Goal: Task Accomplishment & Management: Manage account settings

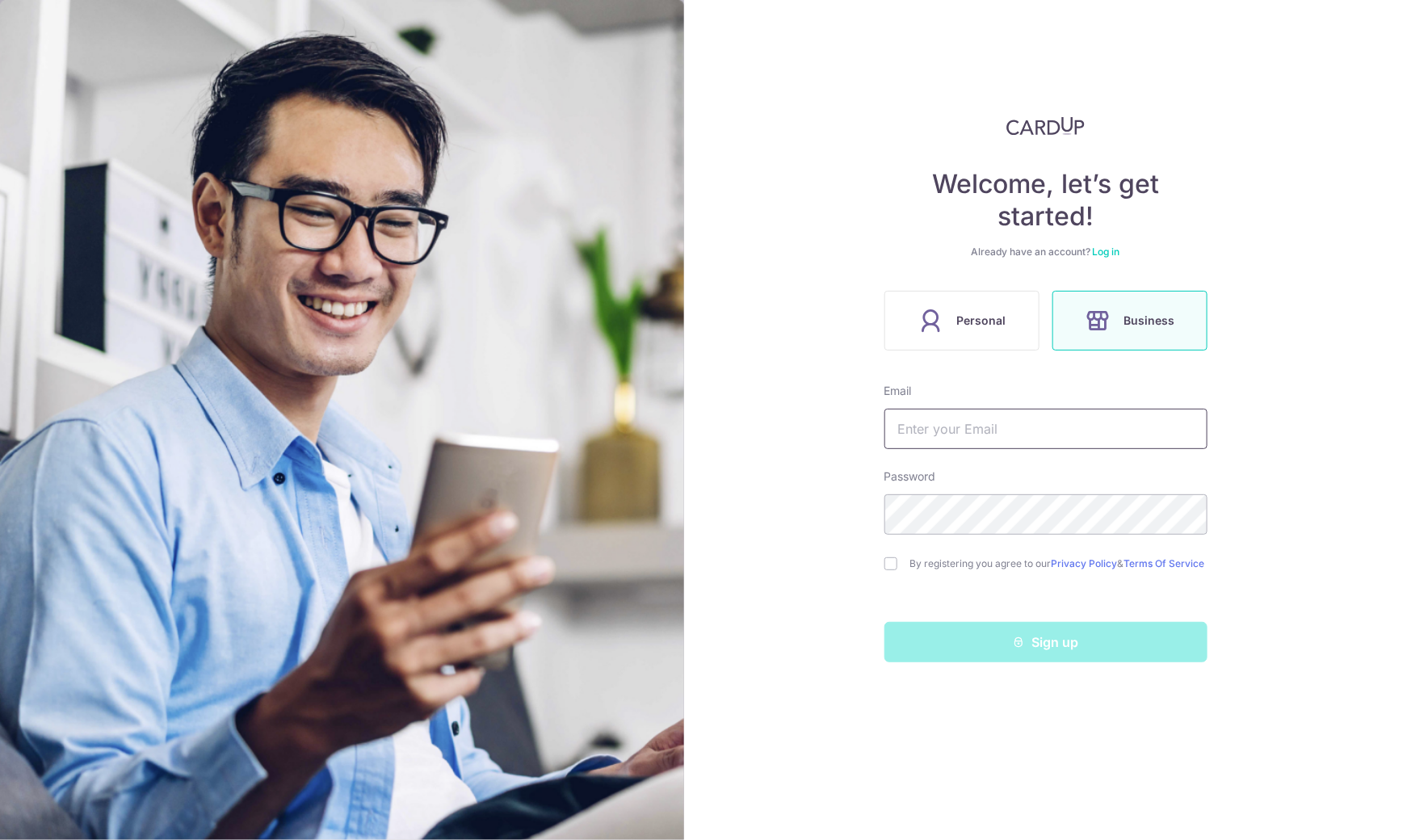
click at [1042, 430] on input "text" at bounding box center [1046, 428] width 323 height 40
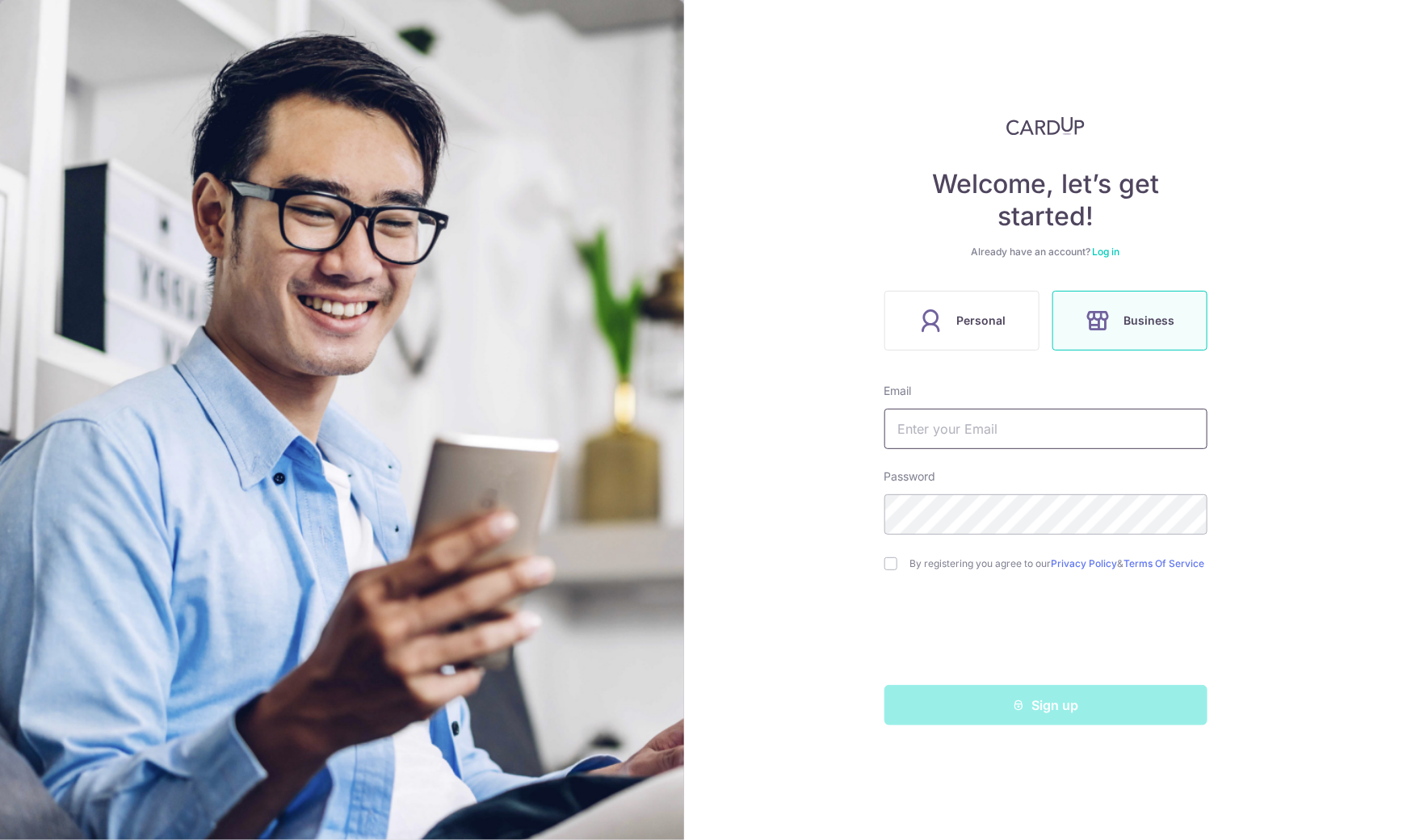
click at [1046, 426] on input "text" at bounding box center [1046, 428] width 323 height 40
type input "KRISTENGPY@GMAIL.COM"
click at [893, 567] on input "checkbox" at bounding box center [891, 563] width 13 height 13
checkbox input "true"
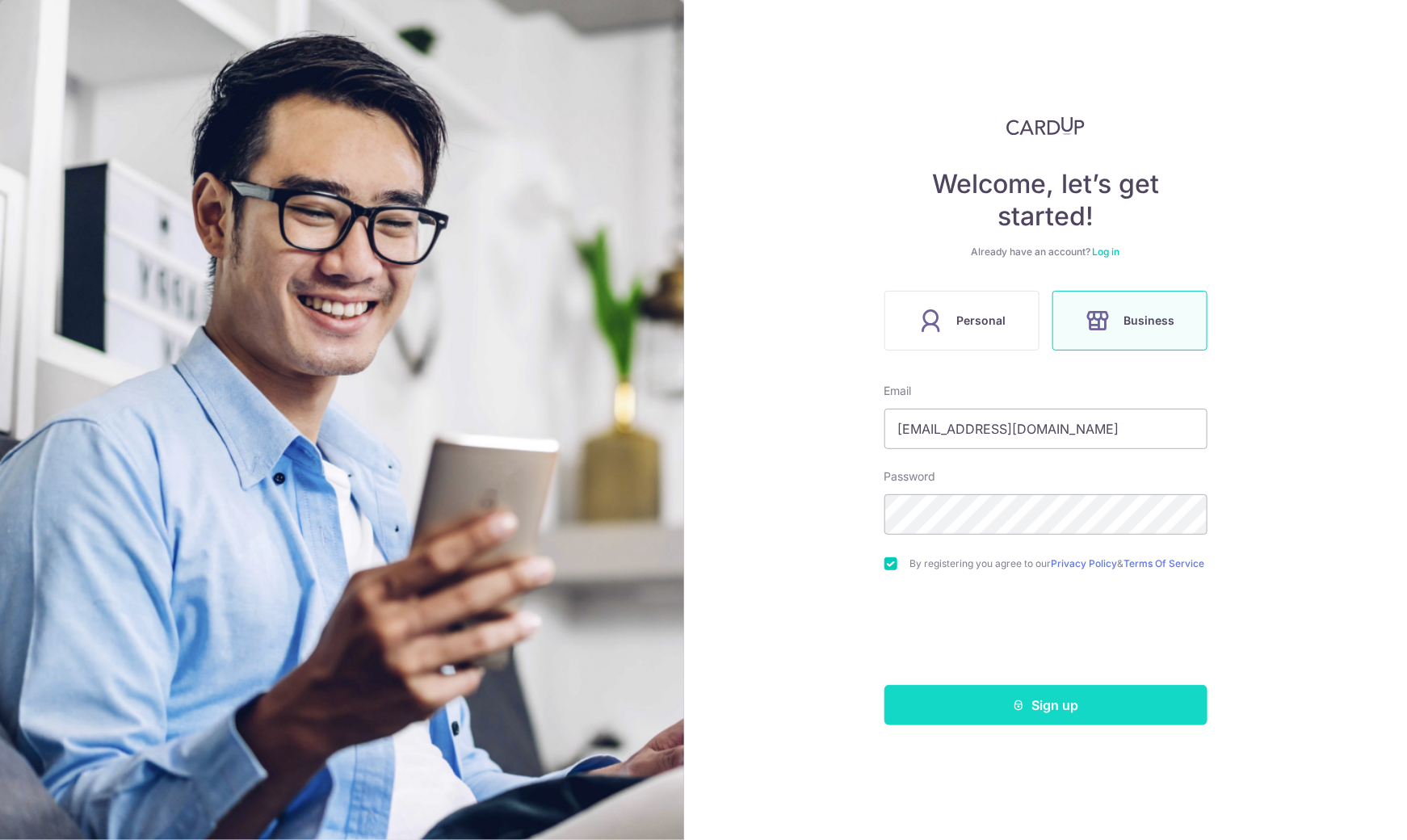
click at [993, 712] on button "Sign up" at bounding box center [1046, 704] width 323 height 40
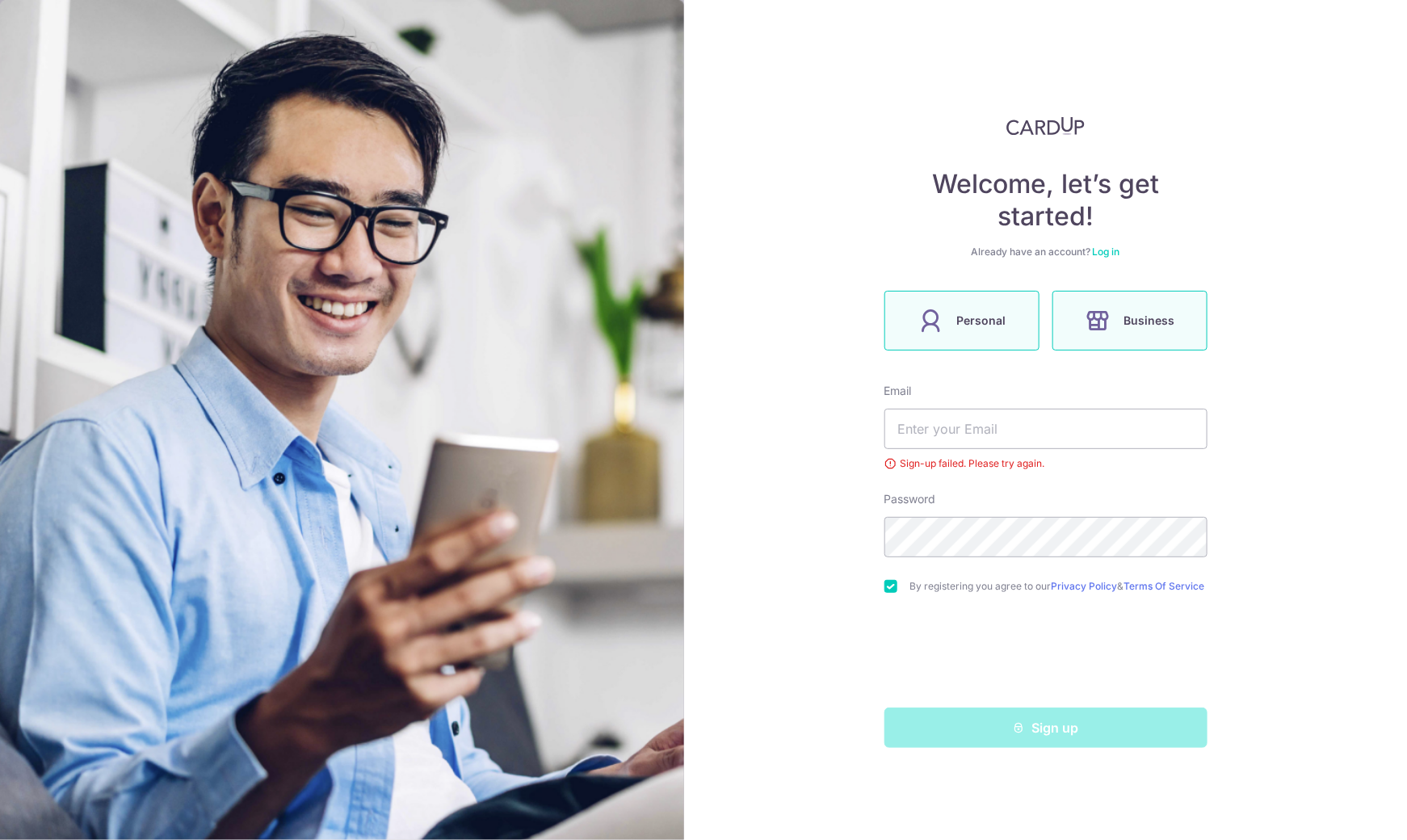
click at [957, 346] on label "Personal" at bounding box center [961, 320] width 155 height 60
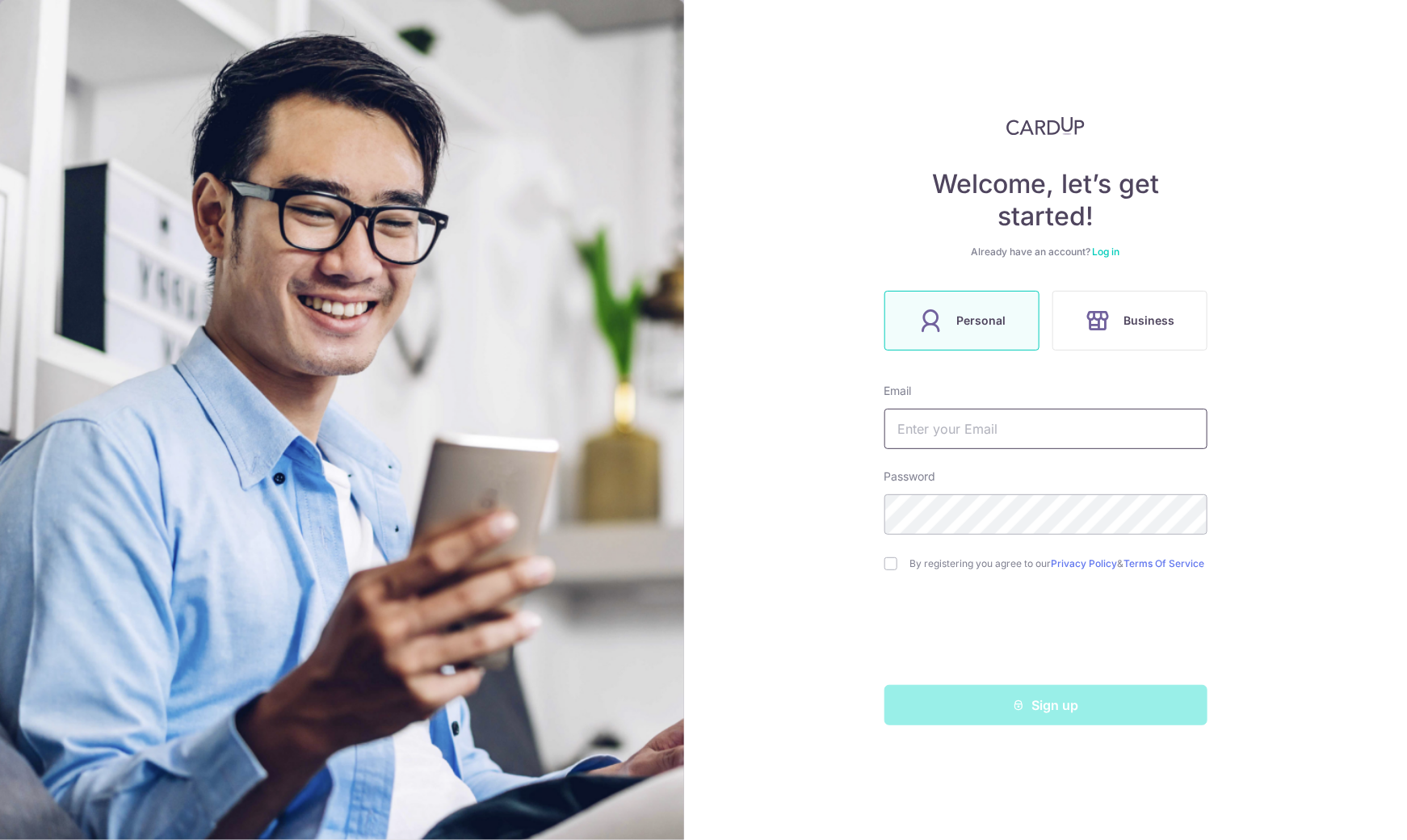
click at [961, 427] on input "text" at bounding box center [1046, 428] width 323 height 40
type input "KRISTENGPY@GMAIL.COM"
click at [889, 555] on div "By registering you agree to our Privacy Policy & Terms Of Service" at bounding box center [1046, 564] width 323 height 20
click at [889, 568] on input "checkbox" at bounding box center [891, 563] width 13 height 13
checkbox input "true"
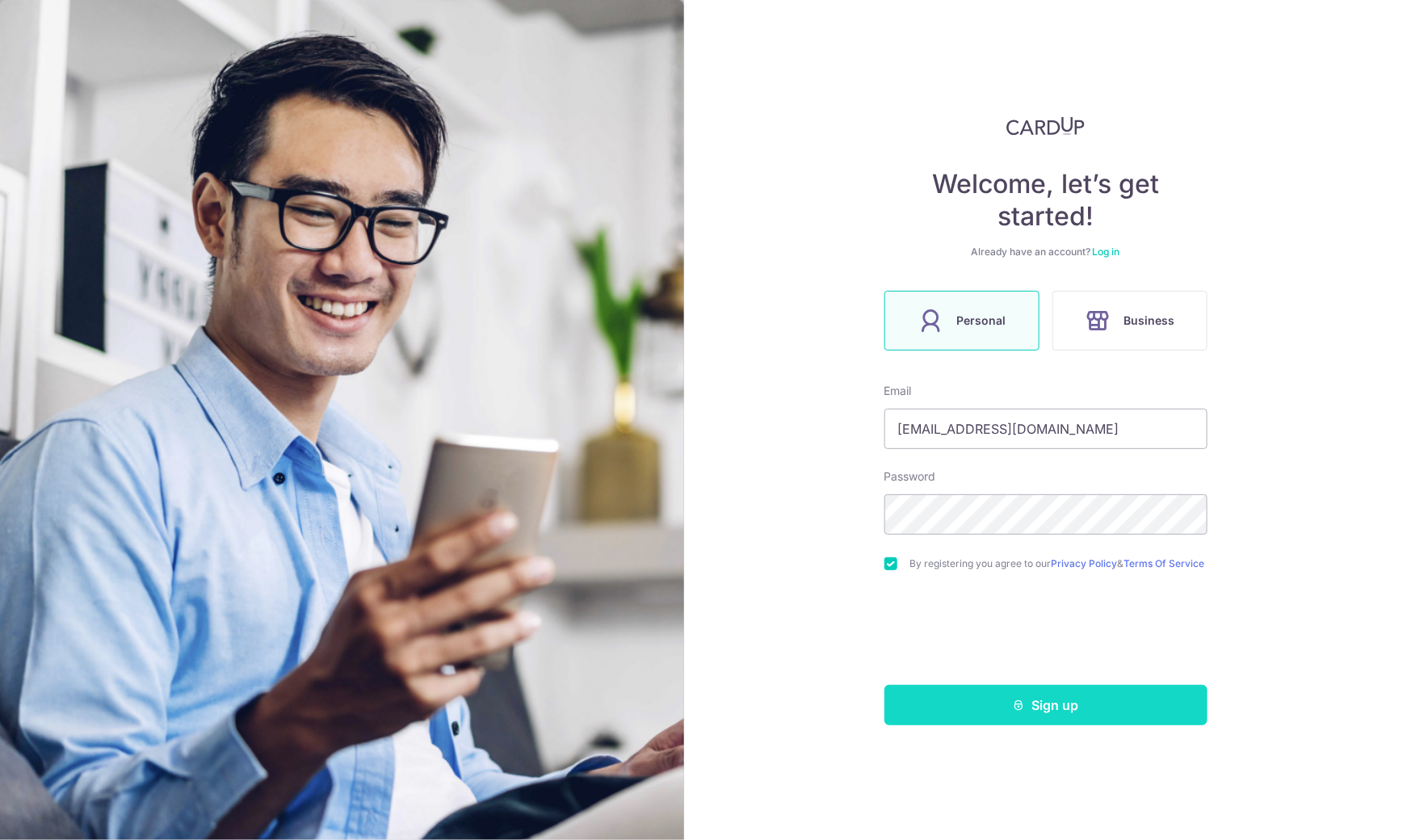
click at [957, 714] on button "Sign up" at bounding box center [1046, 704] width 323 height 40
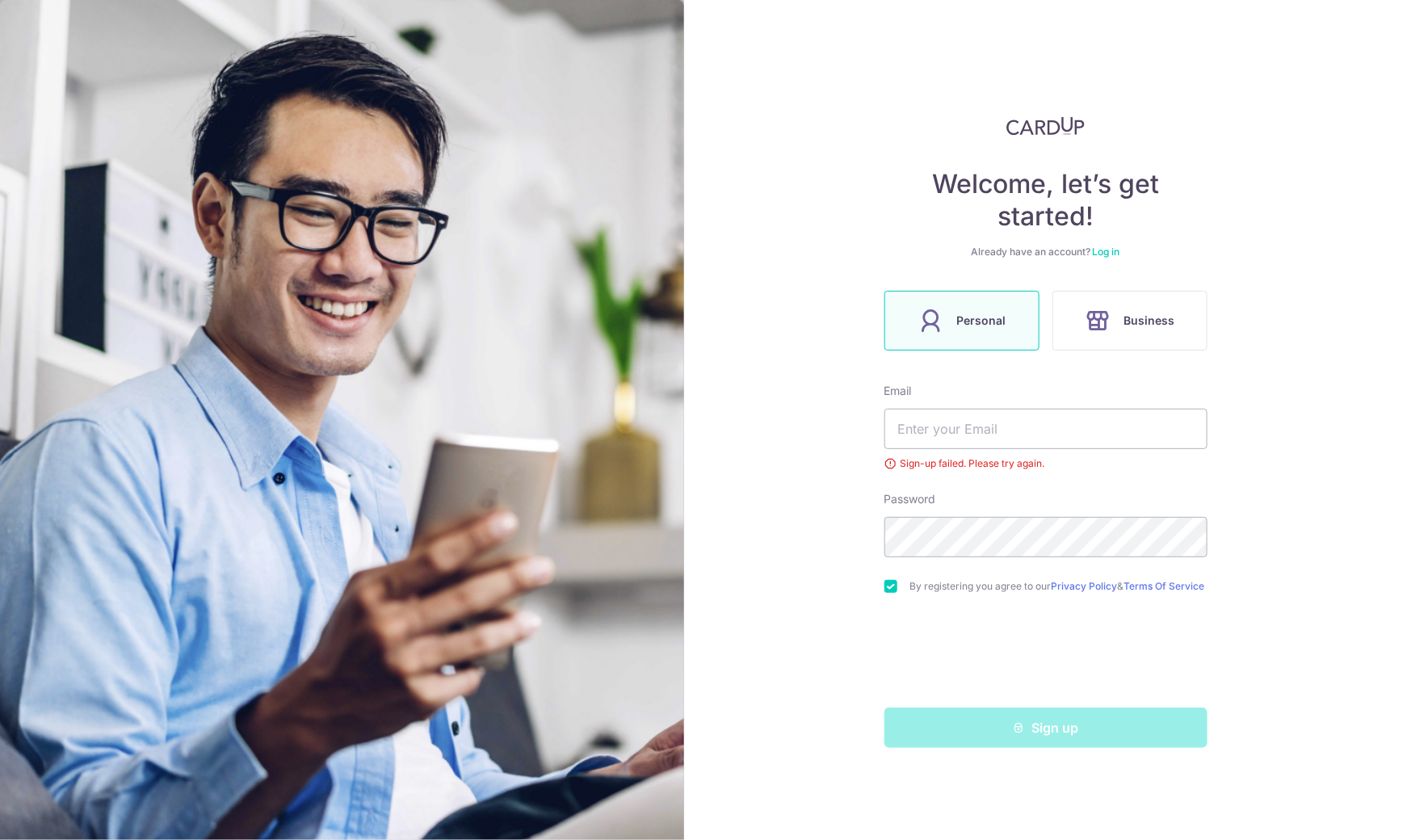
click at [1111, 255] on link "Log in" at bounding box center [1106, 251] width 28 height 12
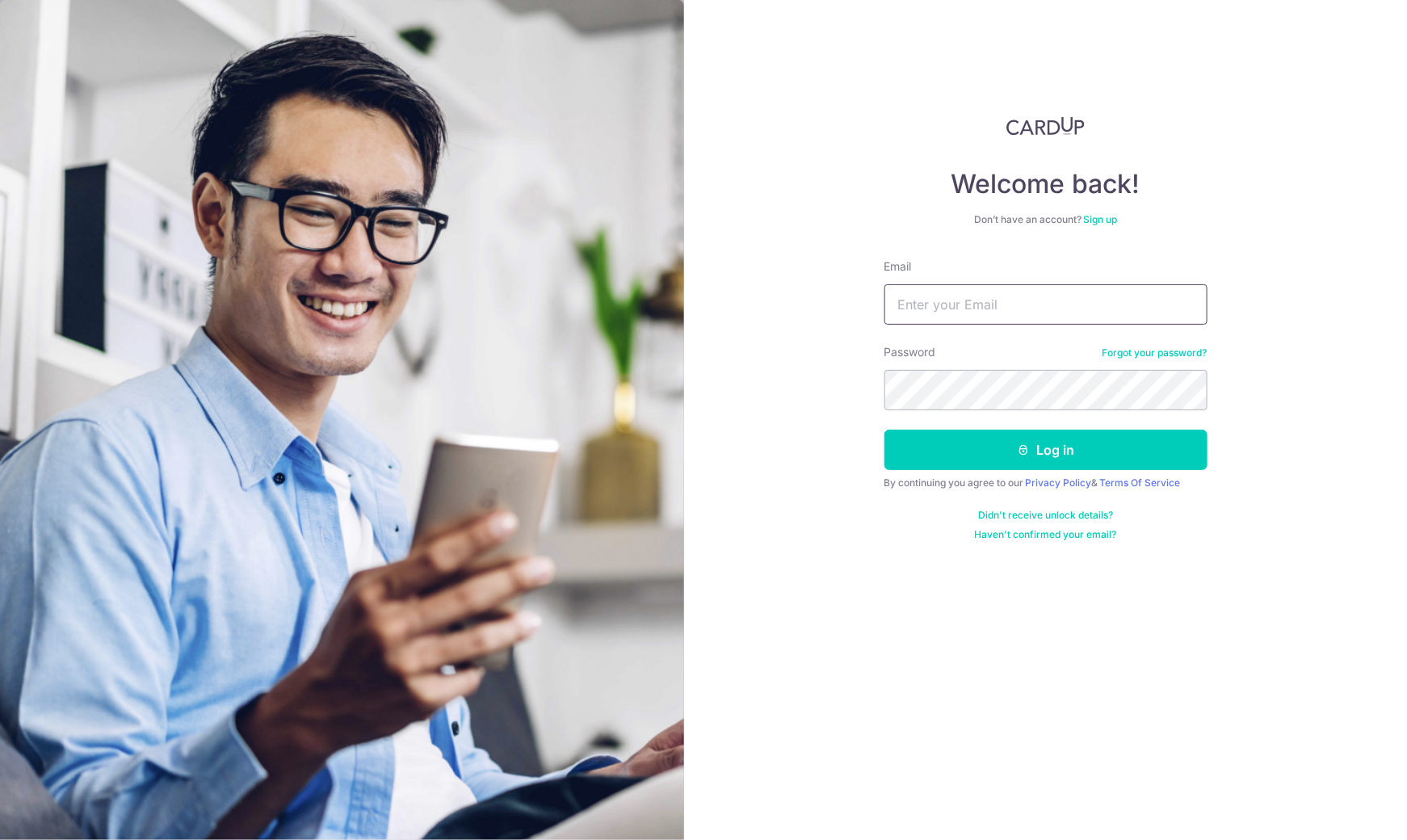
click at [1021, 316] on input "Email" at bounding box center [1046, 304] width 323 height 40
type input "KRISTENGPY@GMAIL.COM"
click at [996, 454] on button "Log in" at bounding box center [1046, 449] width 323 height 40
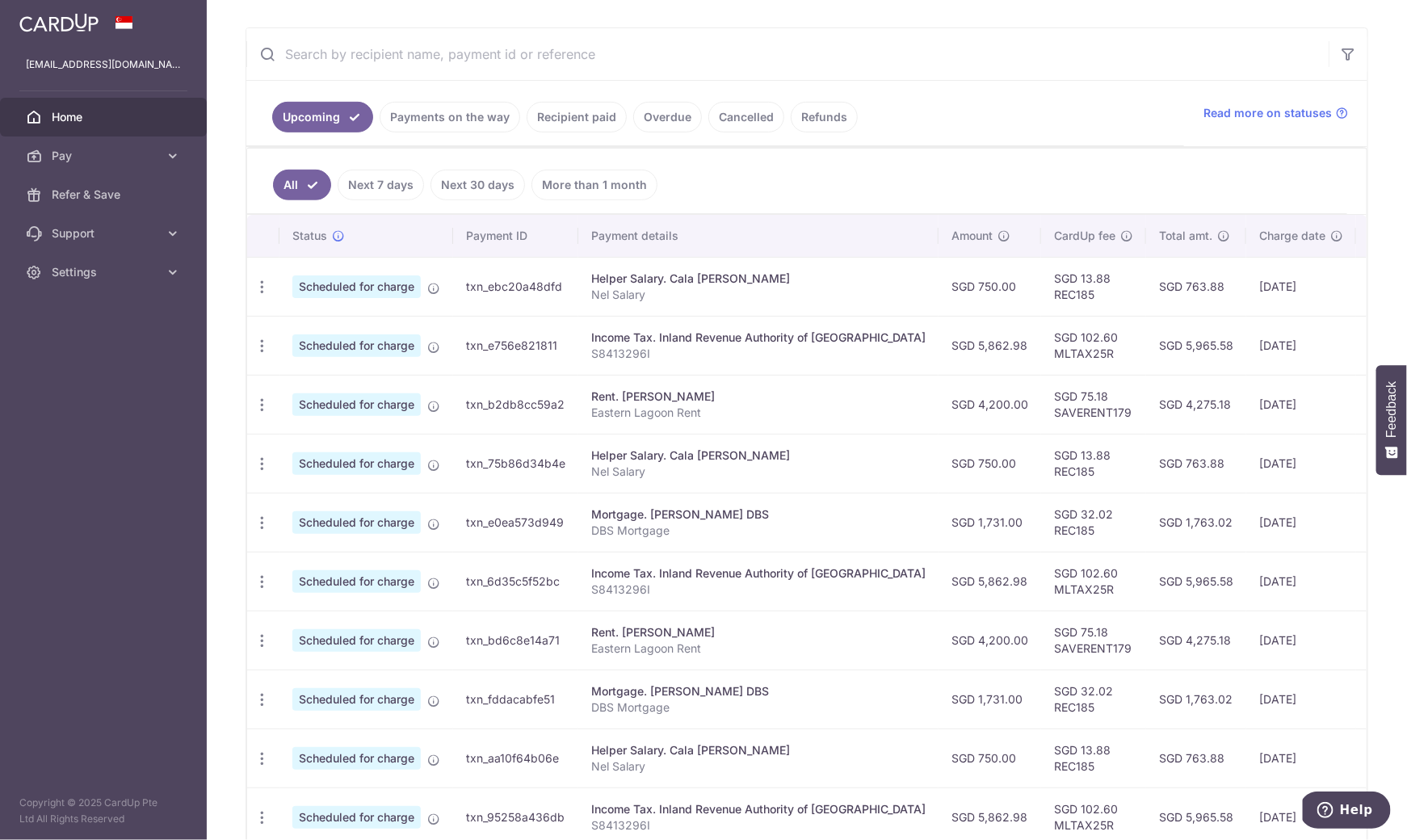
scroll to position [285, 0]
click at [261, 295] on icon "button" at bounding box center [262, 286] width 17 height 17
click at [332, 440] on span "Update payment" at bounding box center [348, 448] width 110 height 20
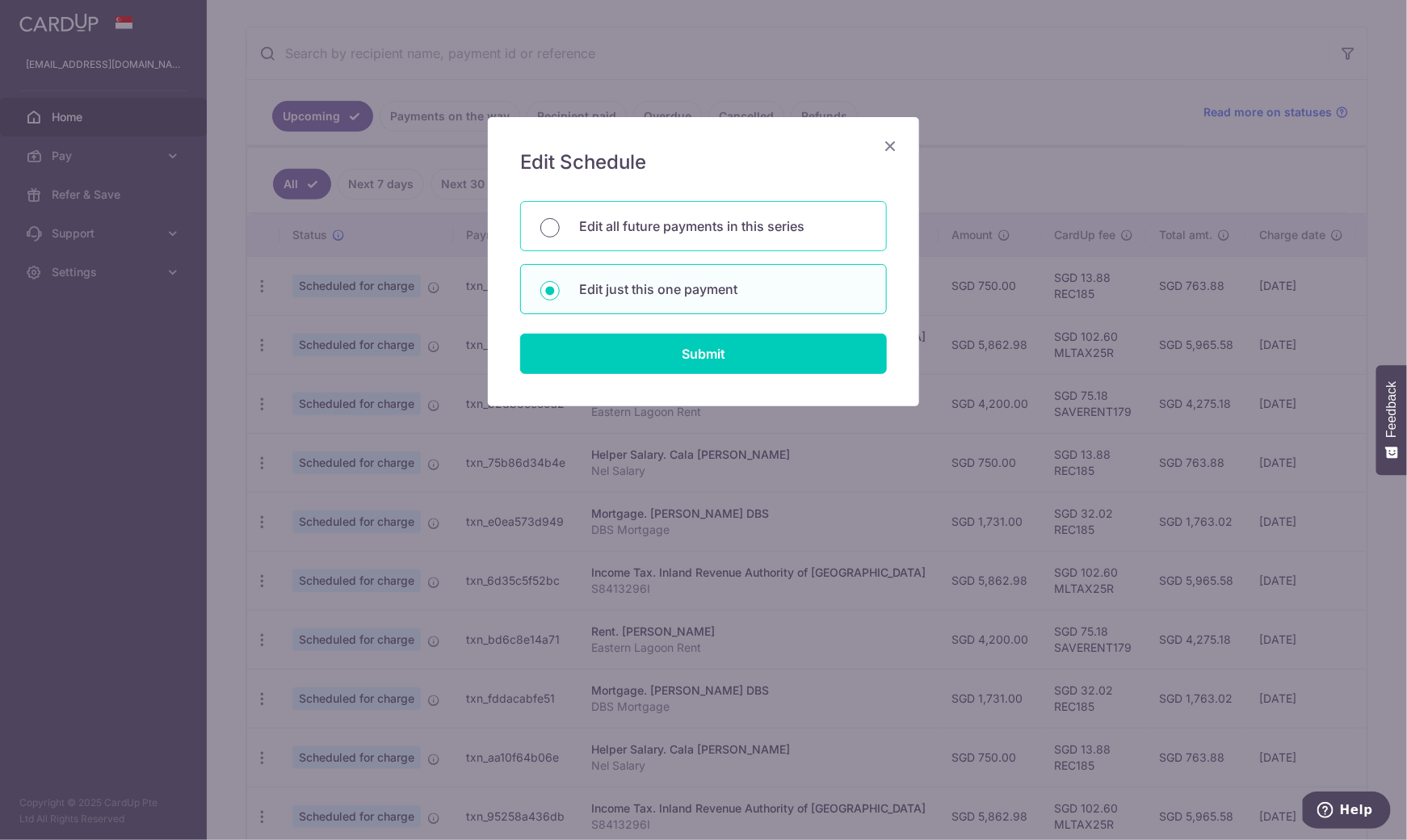
click at [546, 228] on input "Edit all future payments in this series" at bounding box center [550, 228] width 20 height 20
radio input "true"
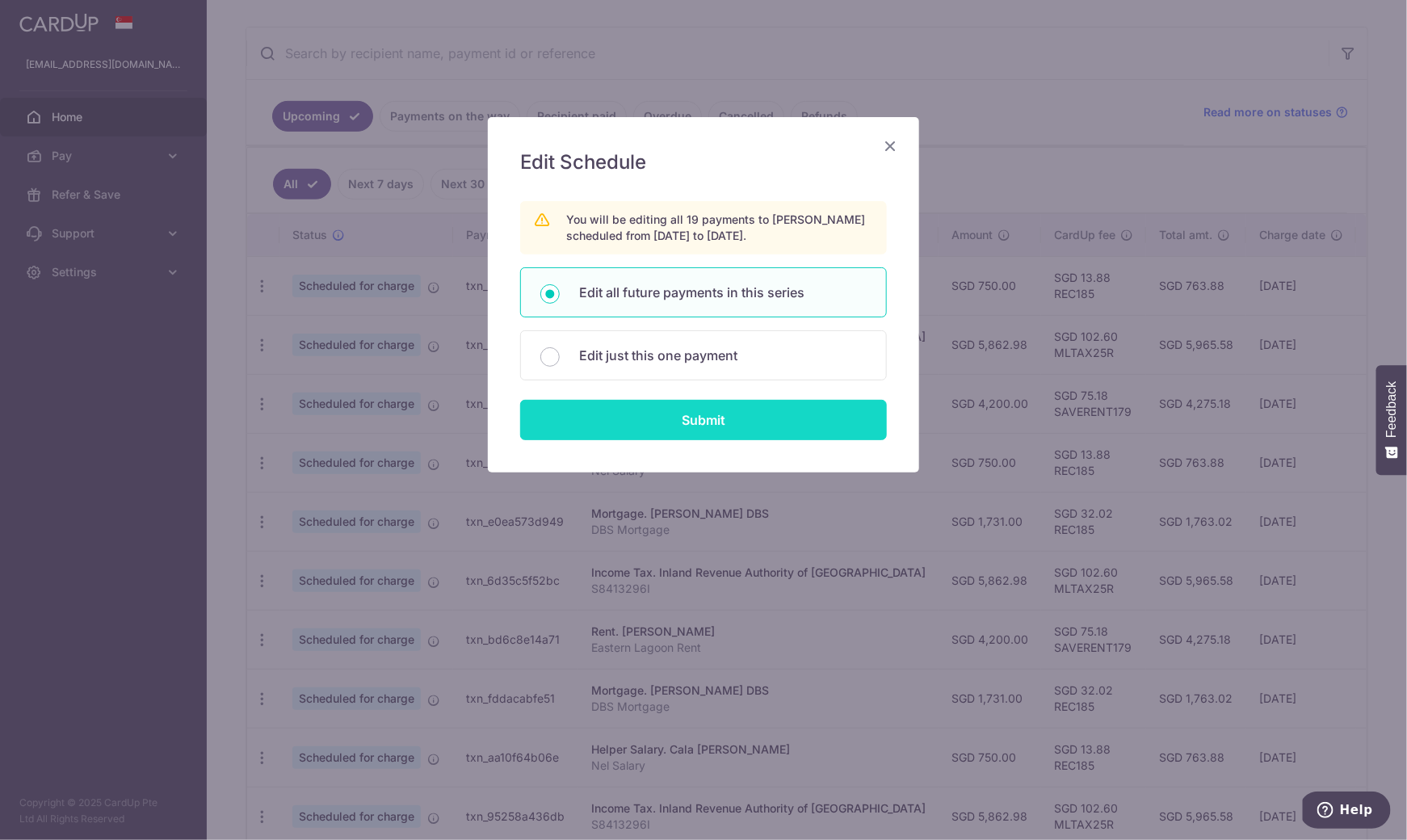
click at [598, 411] on input "Submit" at bounding box center [704, 419] width 367 height 40
radio input "true"
type input "4,200.00"
type input "Eastern Lagoon Rent"
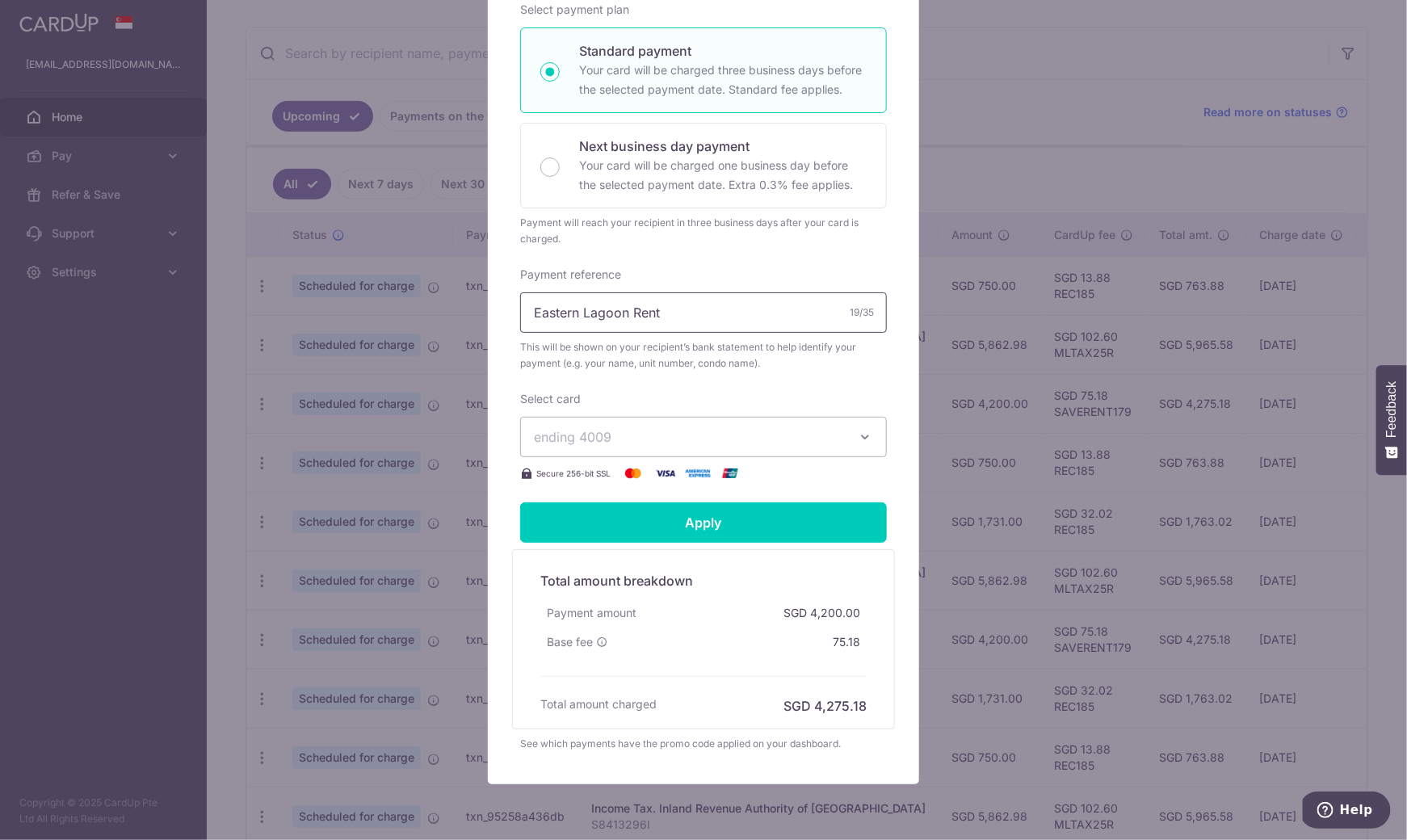
scroll to position [312, 0]
click at [721, 429] on span "ending 4009" at bounding box center [689, 436] width 310 height 20
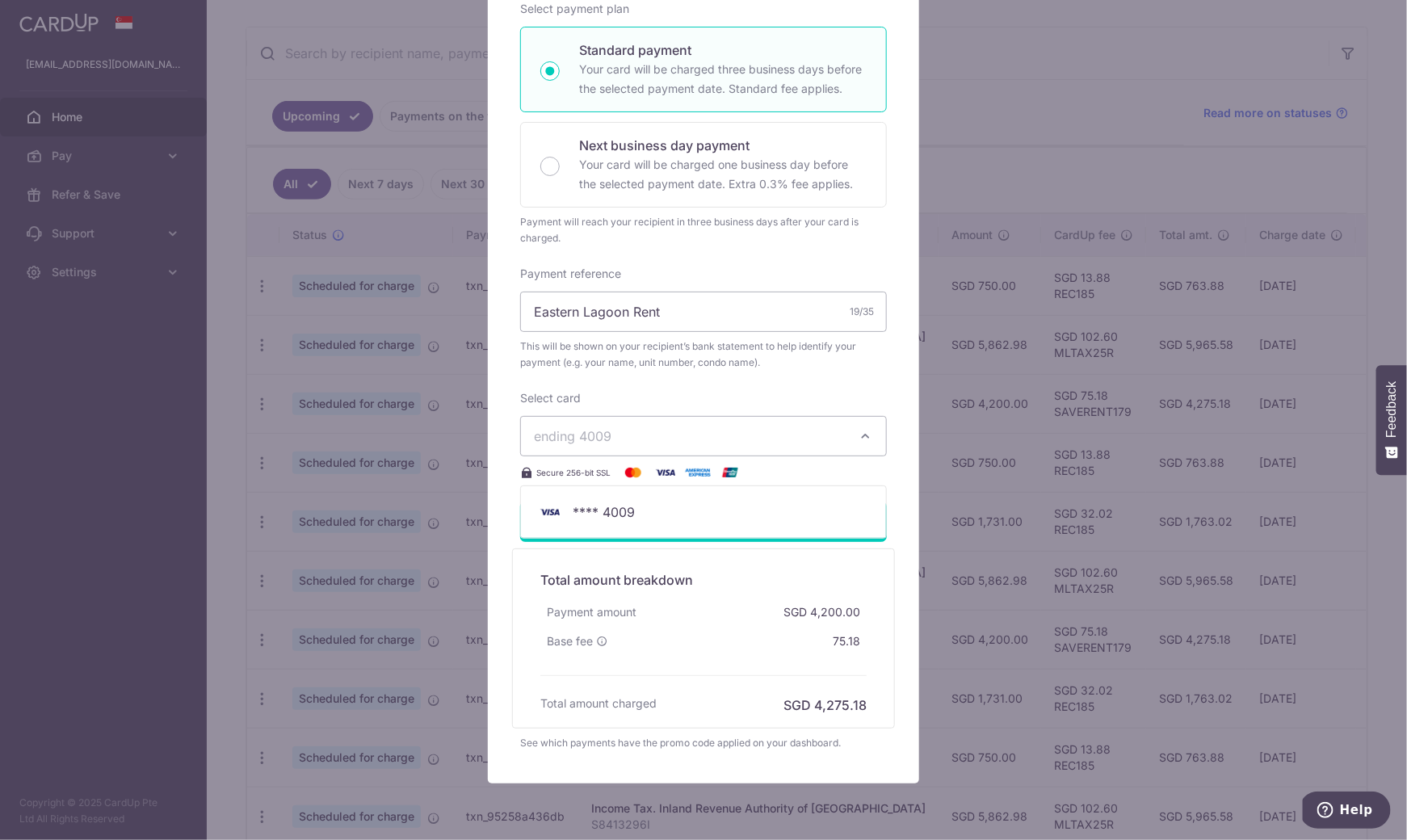
scroll to position [0, 0]
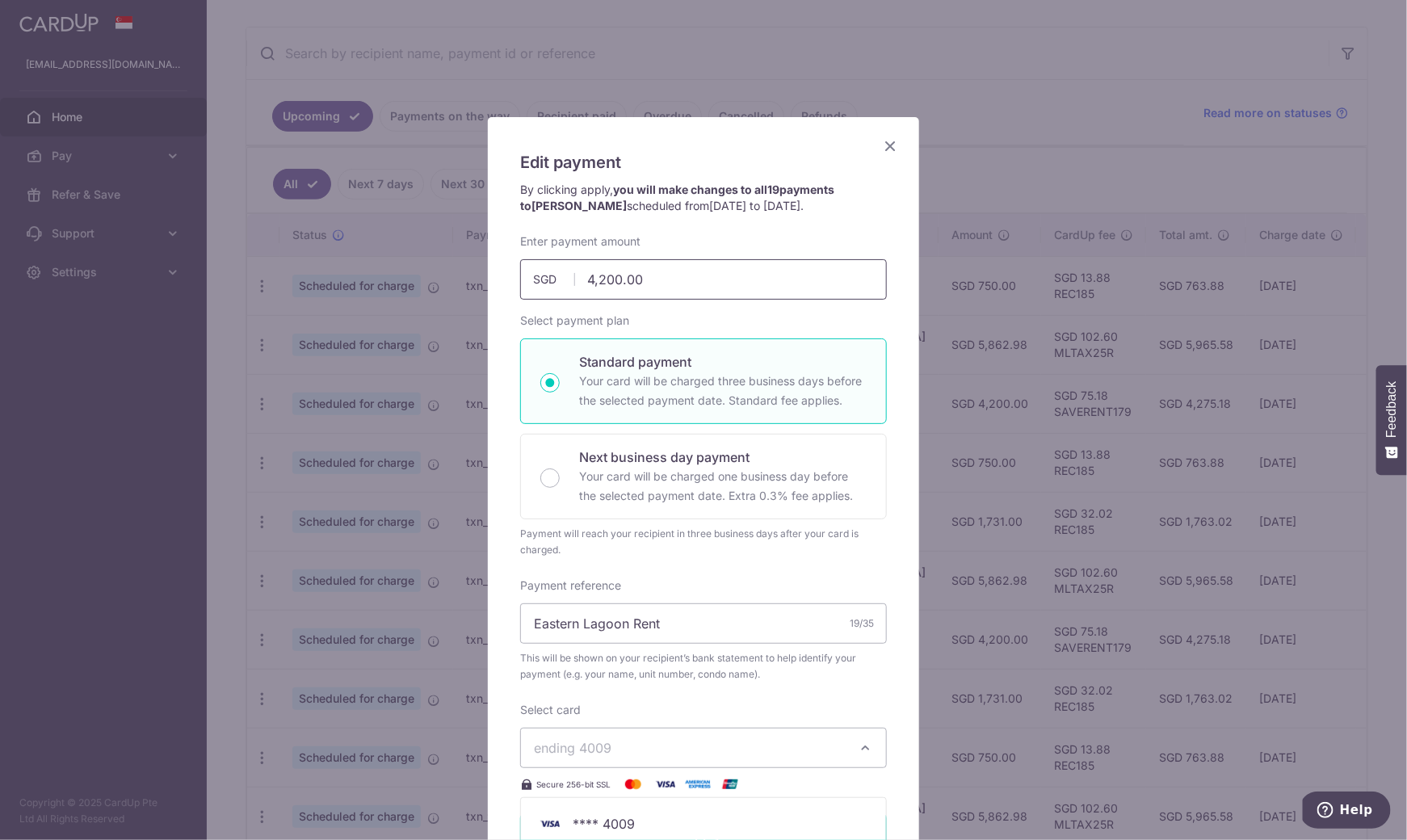
click at [675, 275] on input "4,200.00" at bounding box center [704, 279] width 367 height 40
type input "3,900.00"
click at [842, 220] on div "By clicking apply, you will make changes to all 19 payments to Andrew Yee sched…" at bounding box center [703, 207] width 382 height 52
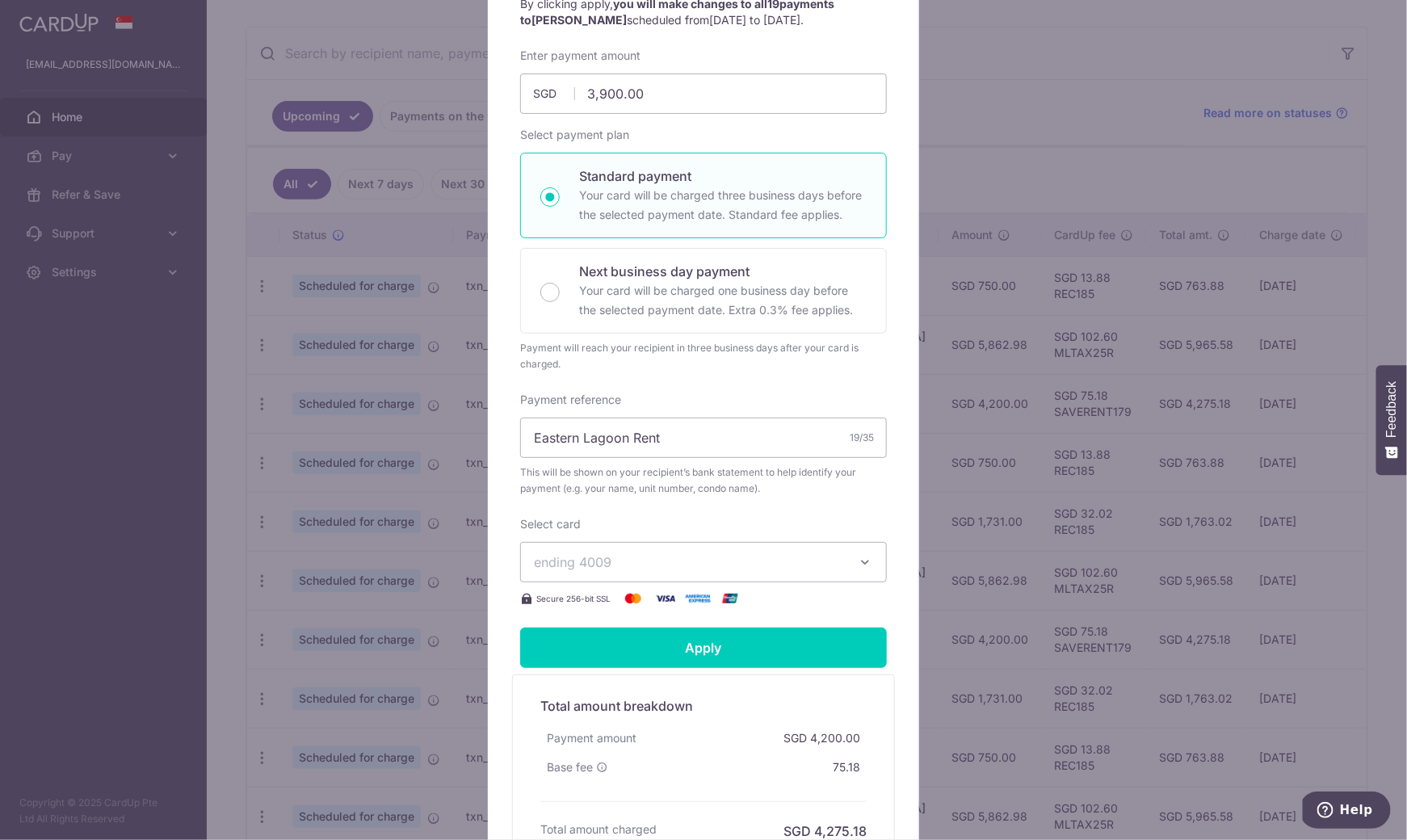
scroll to position [187, 0]
click at [702, 438] on input "Eastern Lagoon Rent" at bounding box center [704, 436] width 367 height 40
click at [631, 555] on span "ending 4009" at bounding box center [689, 561] width 310 height 20
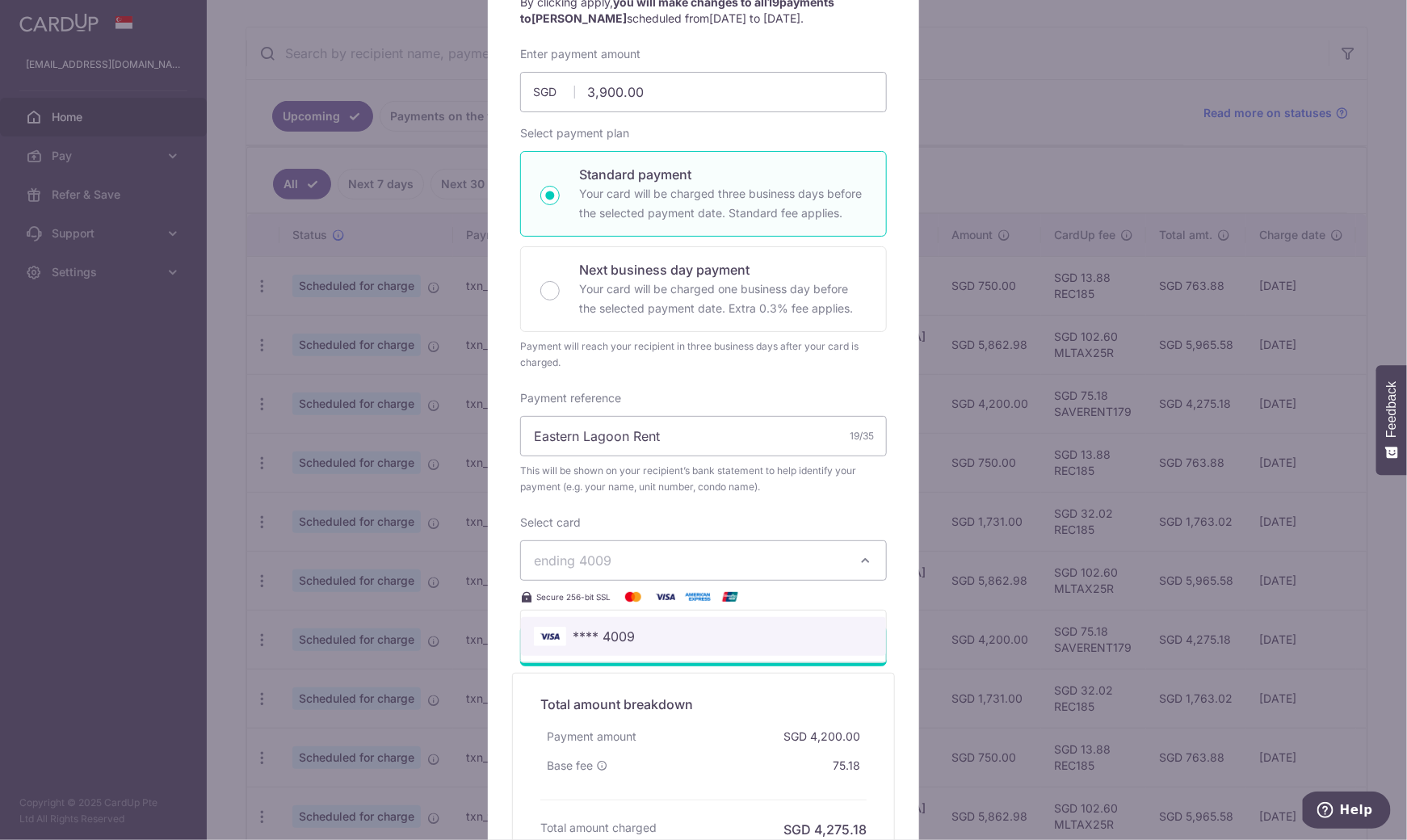
click at [631, 621] on link "**** 4009" at bounding box center [704, 635] width 365 height 38
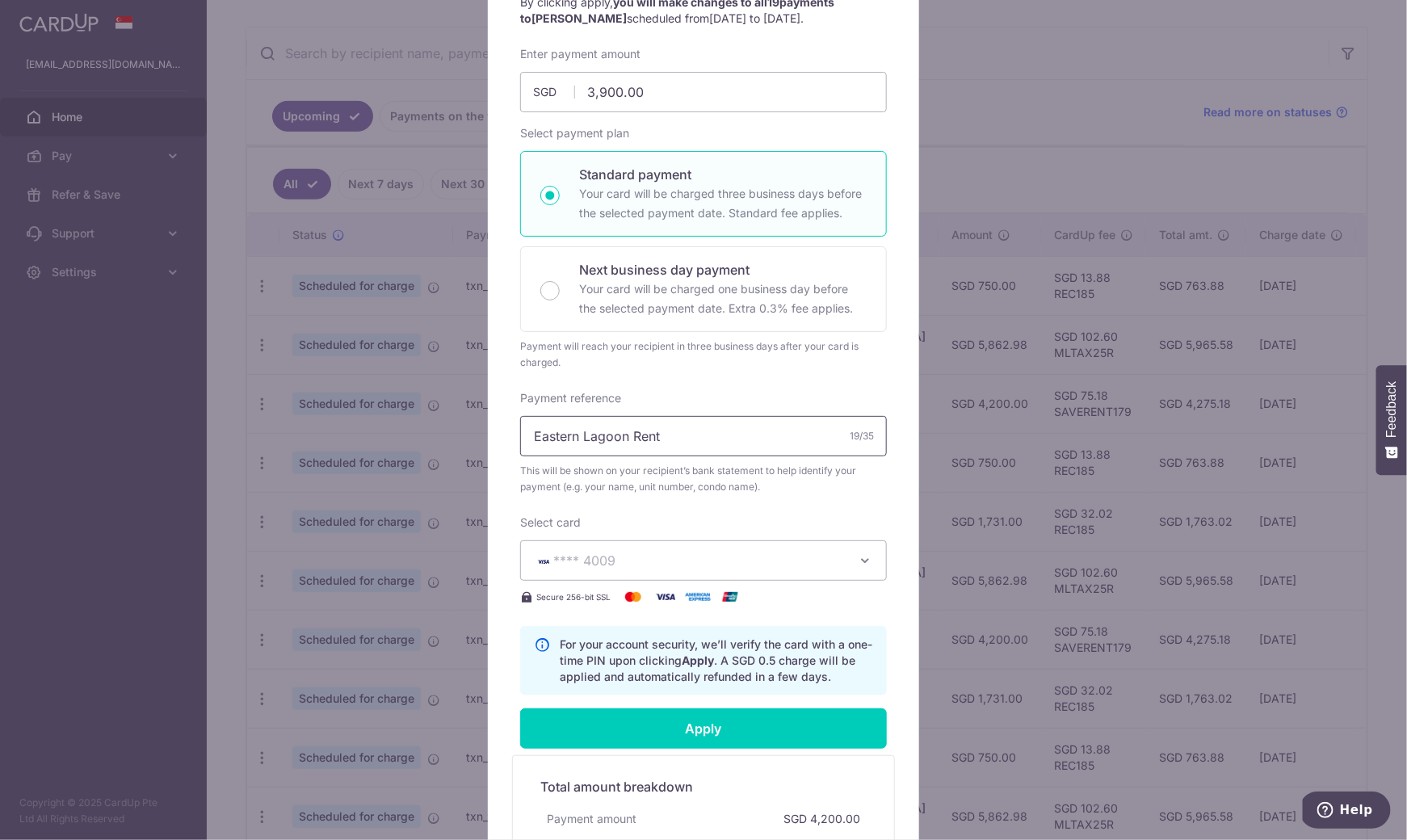
drag, startPoint x: 627, startPoint y: 436, endPoint x: 487, endPoint y: 437, distance: 140.0
click at [487, 437] on div "Edit payment By clicking apply, you will make changes to all 19 payments to And…" at bounding box center [704, 459] width 433 height 1062
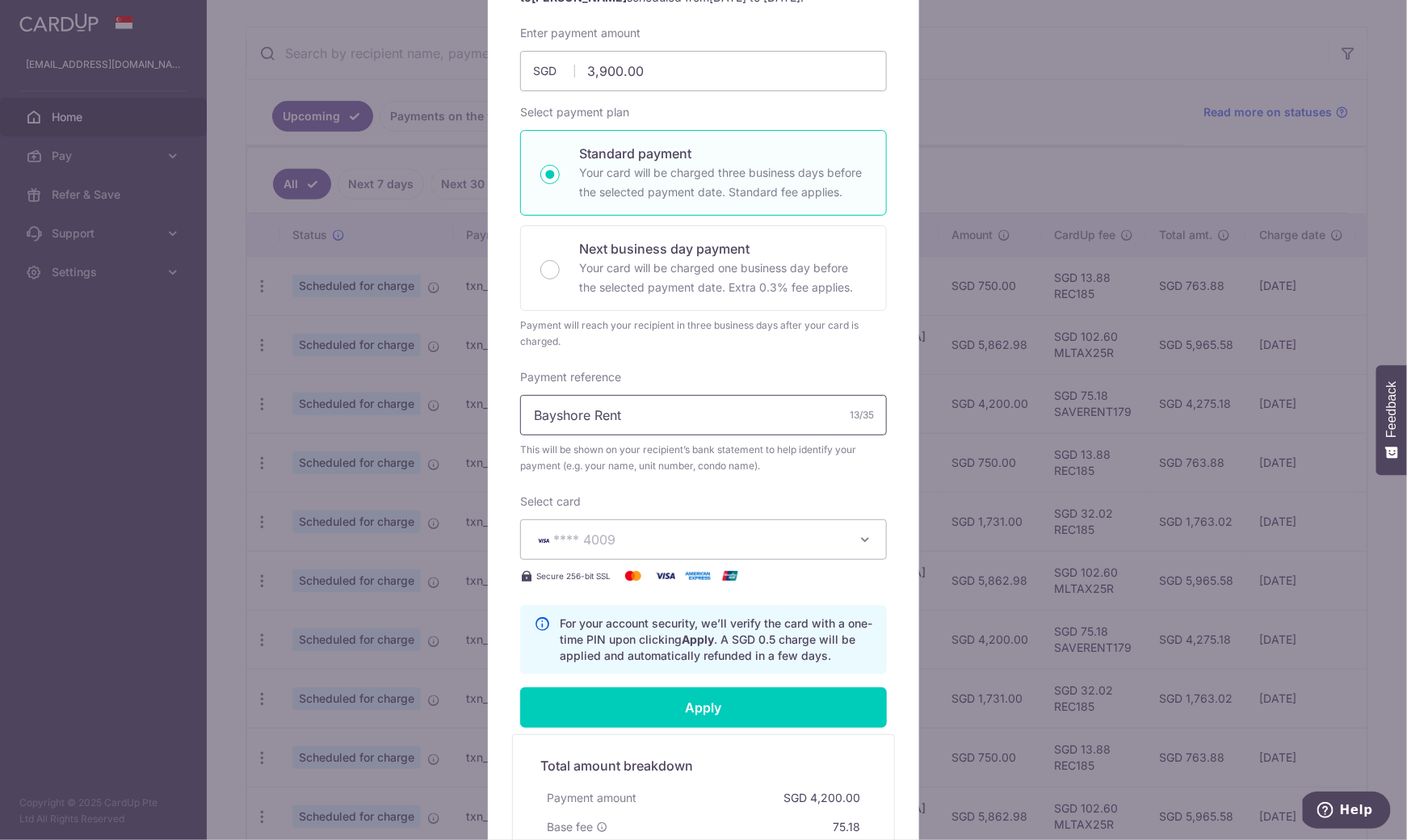
scroll to position [210, 0]
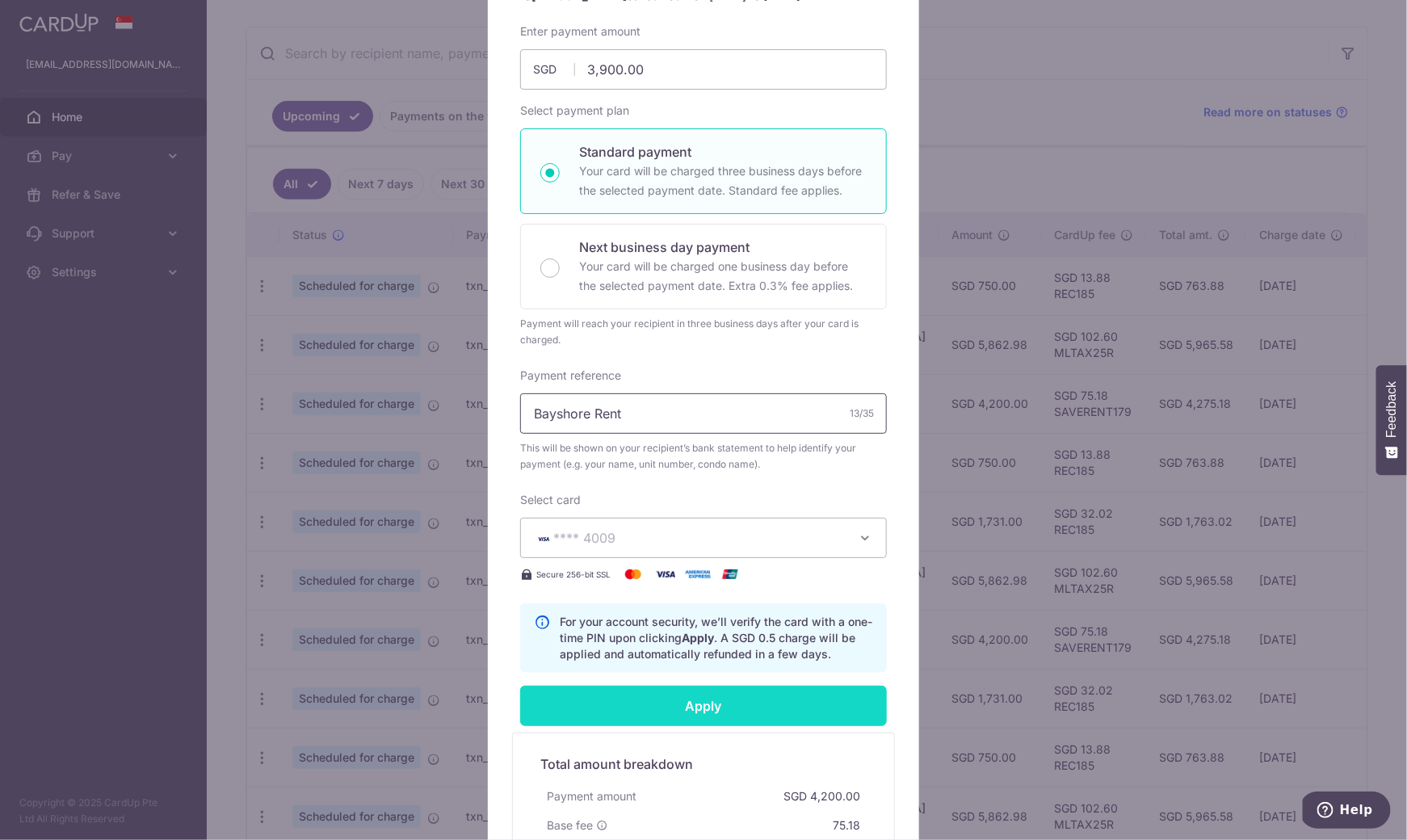
type input "Bayshore Rent"
click at [636, 700] on input "Apply" at bounding box center [704, 705] width 367 height 40
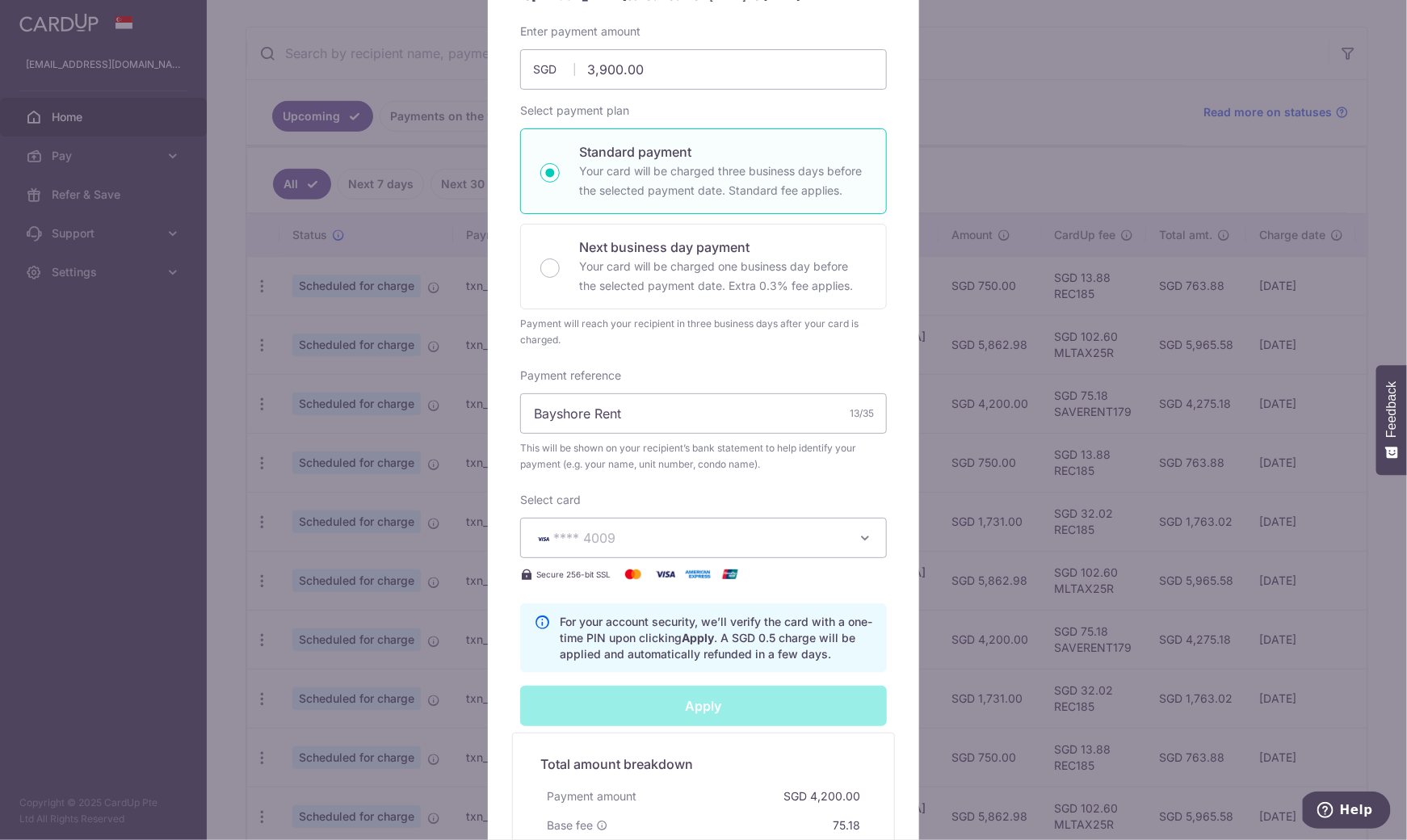
type input "Successfully Applied"
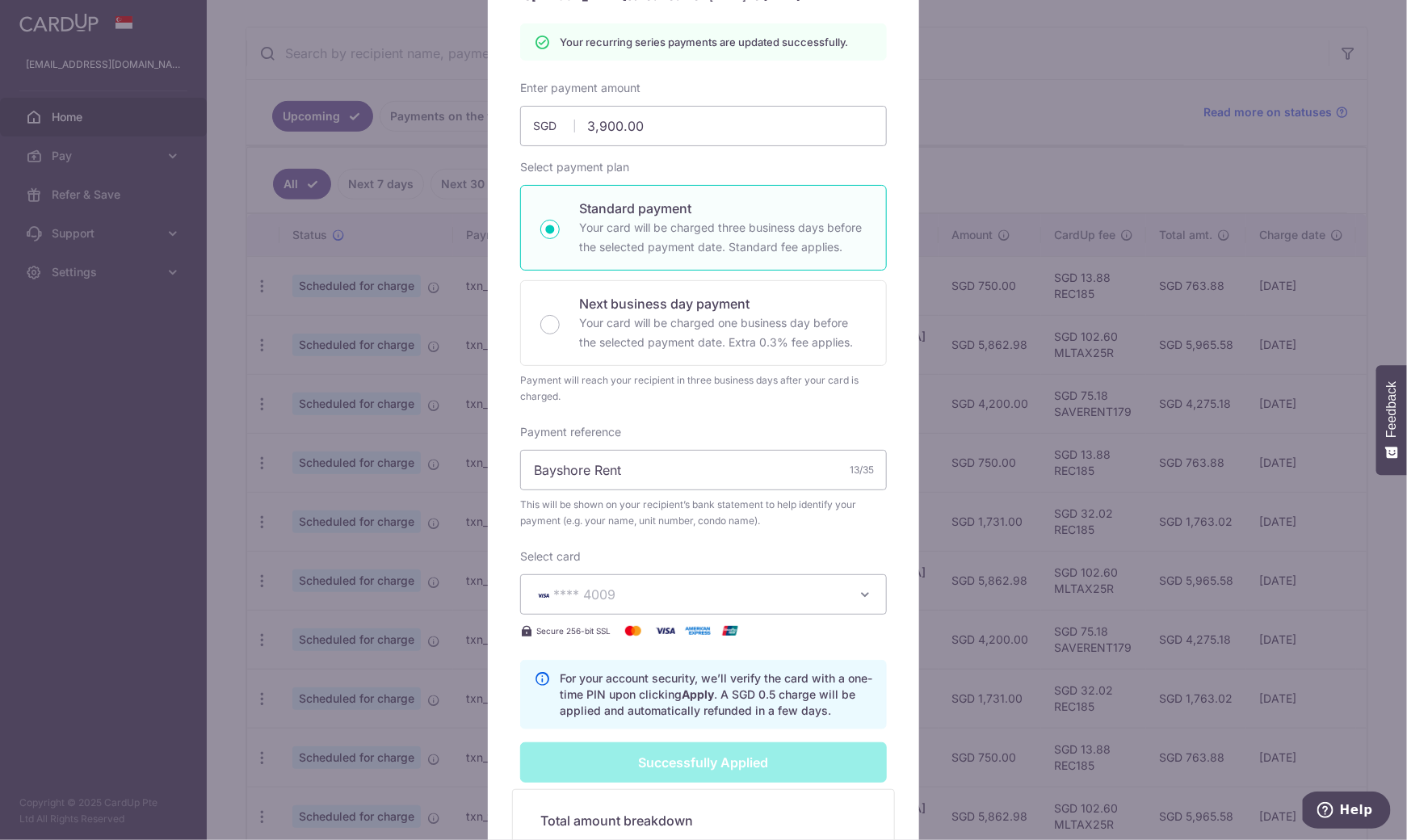
click at [77, 118] on div "Edit payment By clicking apply, you will make changes to all 19 payments to And…" at bounding box center [704, 420] width 1407 height 840
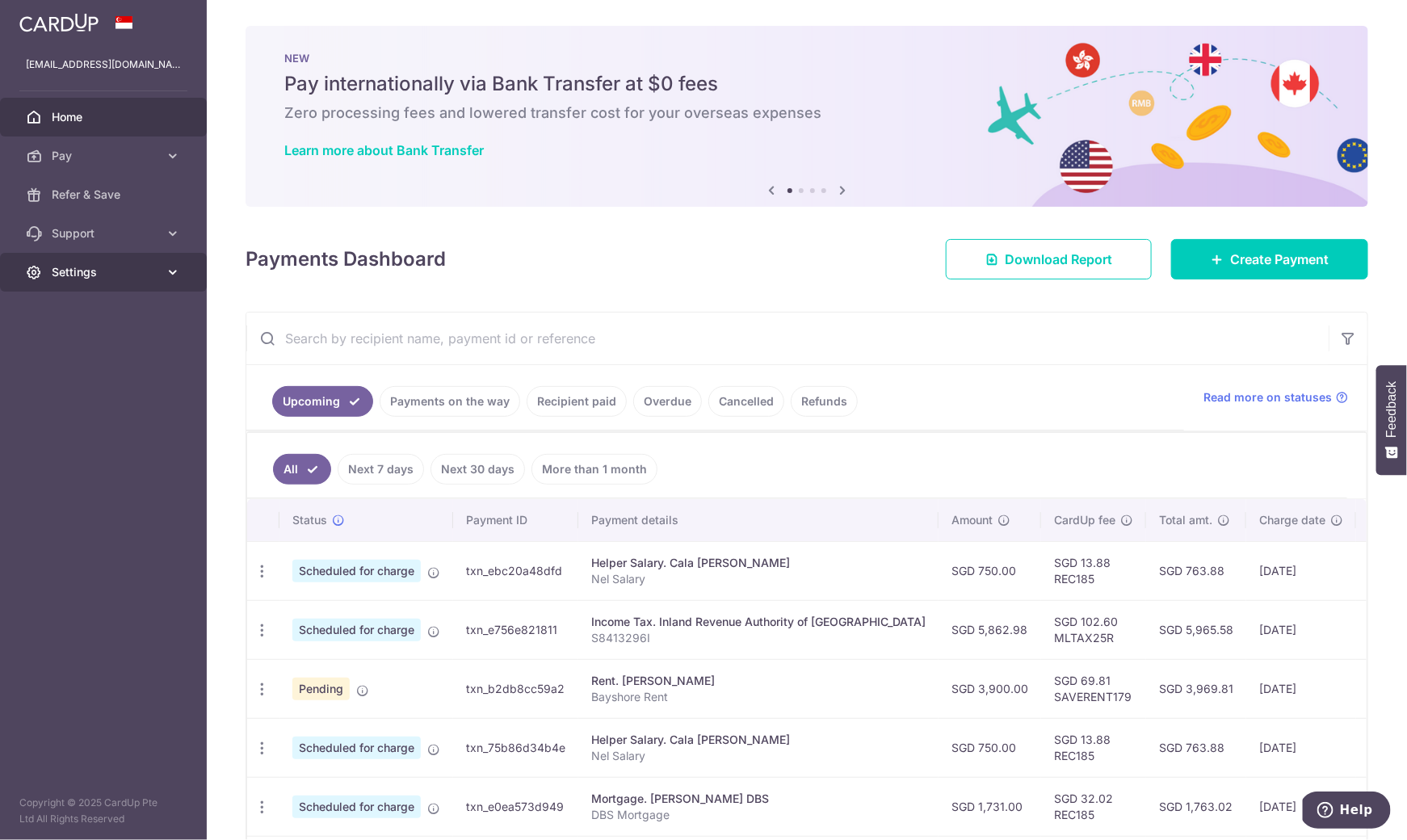
click at [92, 269] on span "Settings" at bounding box center [105, 272] width 106 height 16
click at [84, 310] on span "Account" at bounding box center [105, 311] width 106 height 16
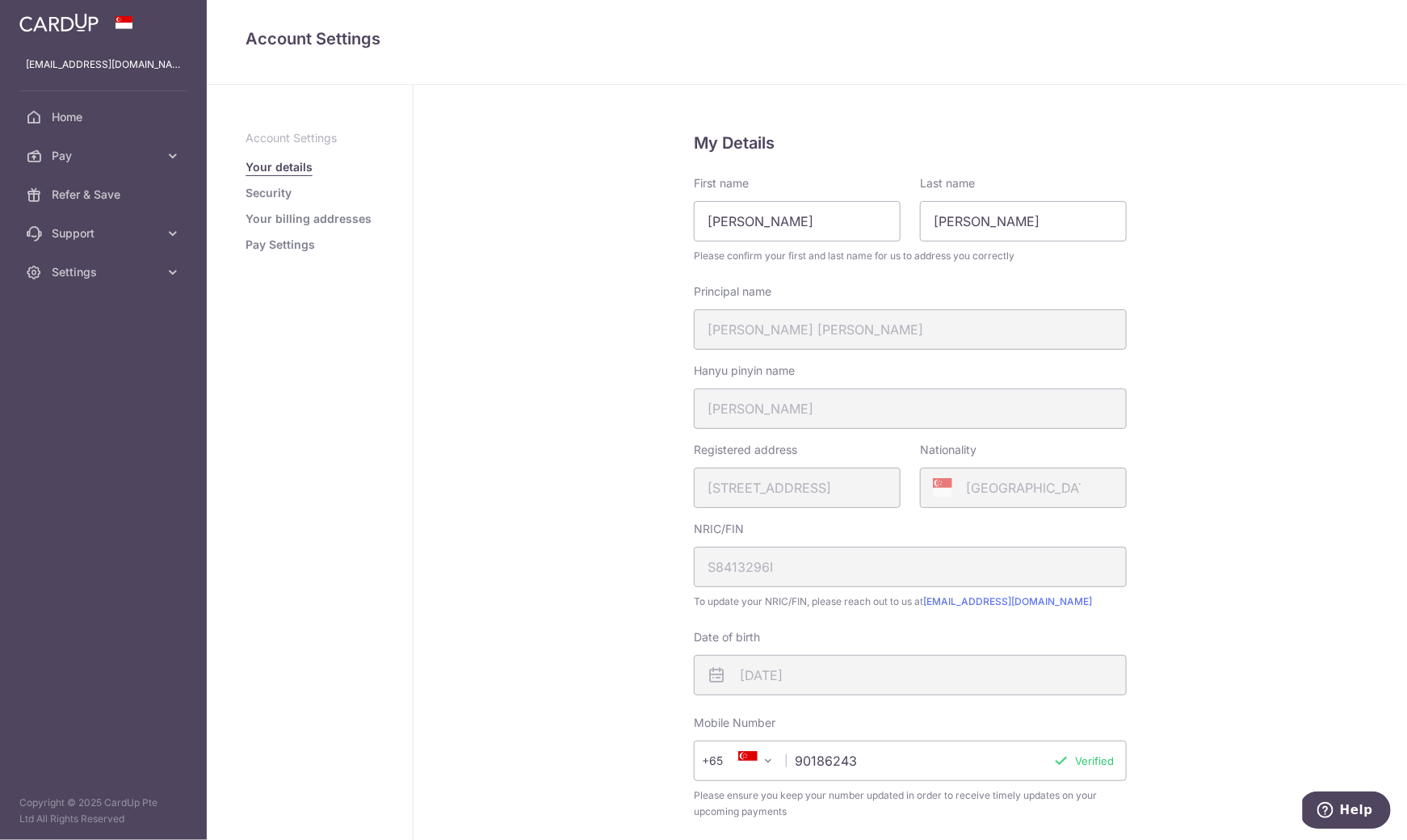
click at [274, 192] on link "Security" at bounding box center [269, 193] width 46 height 16
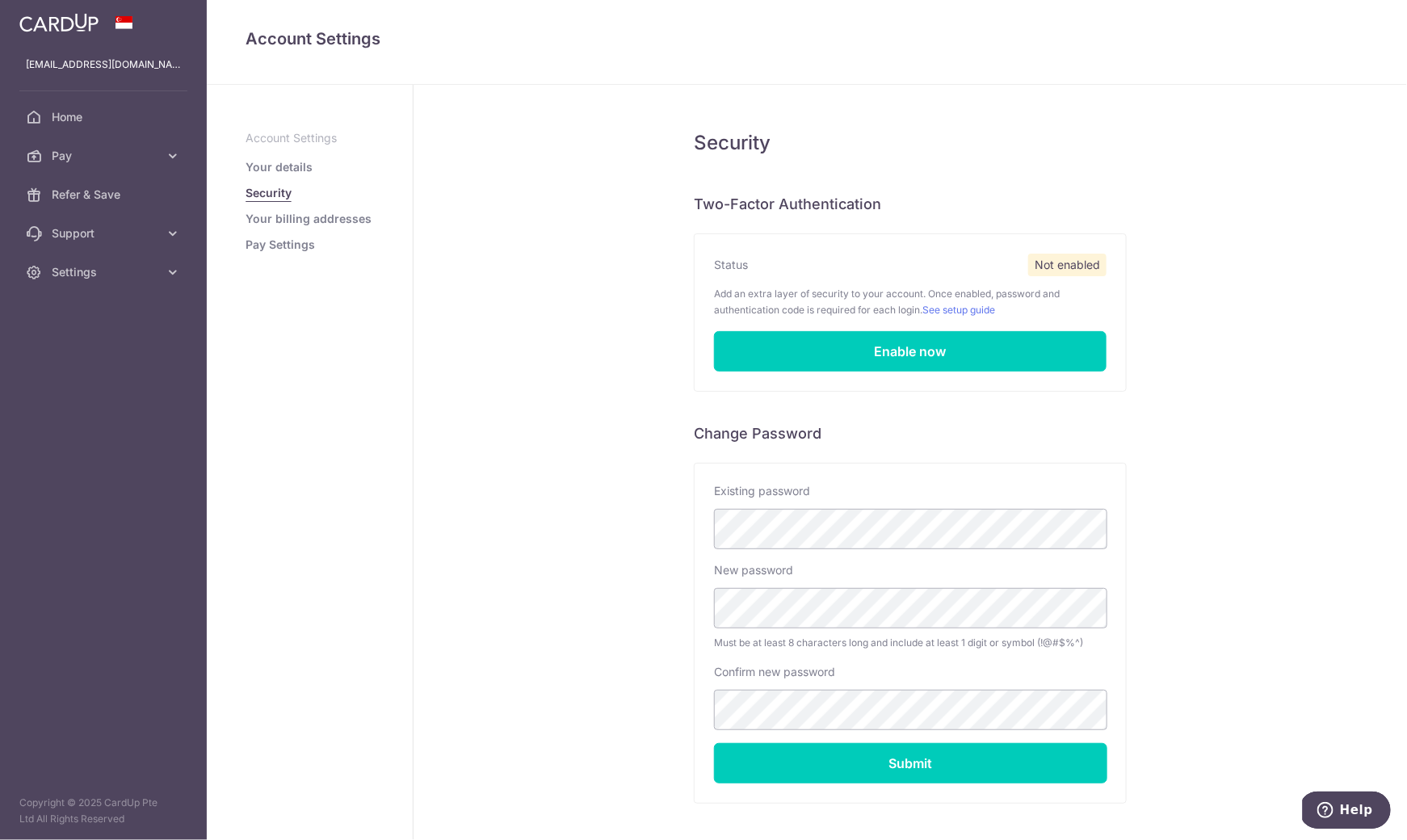
click at [274, 251] on link "Pay Settings" at bounding box center [280, 245] width 70 height 16
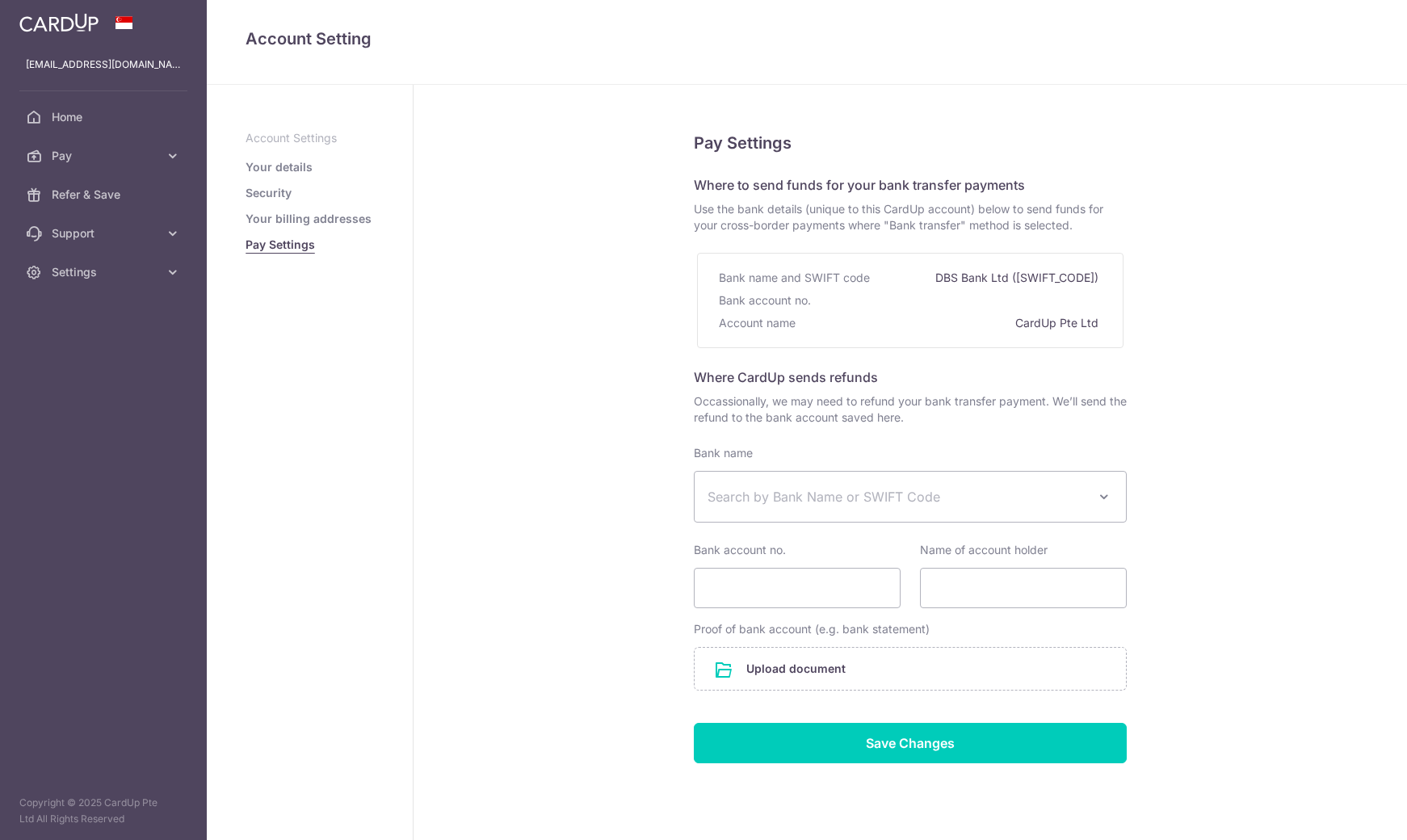
select select
click at [68, 121] on span "Home" at bounding box center [105, 117] width 106 height 16
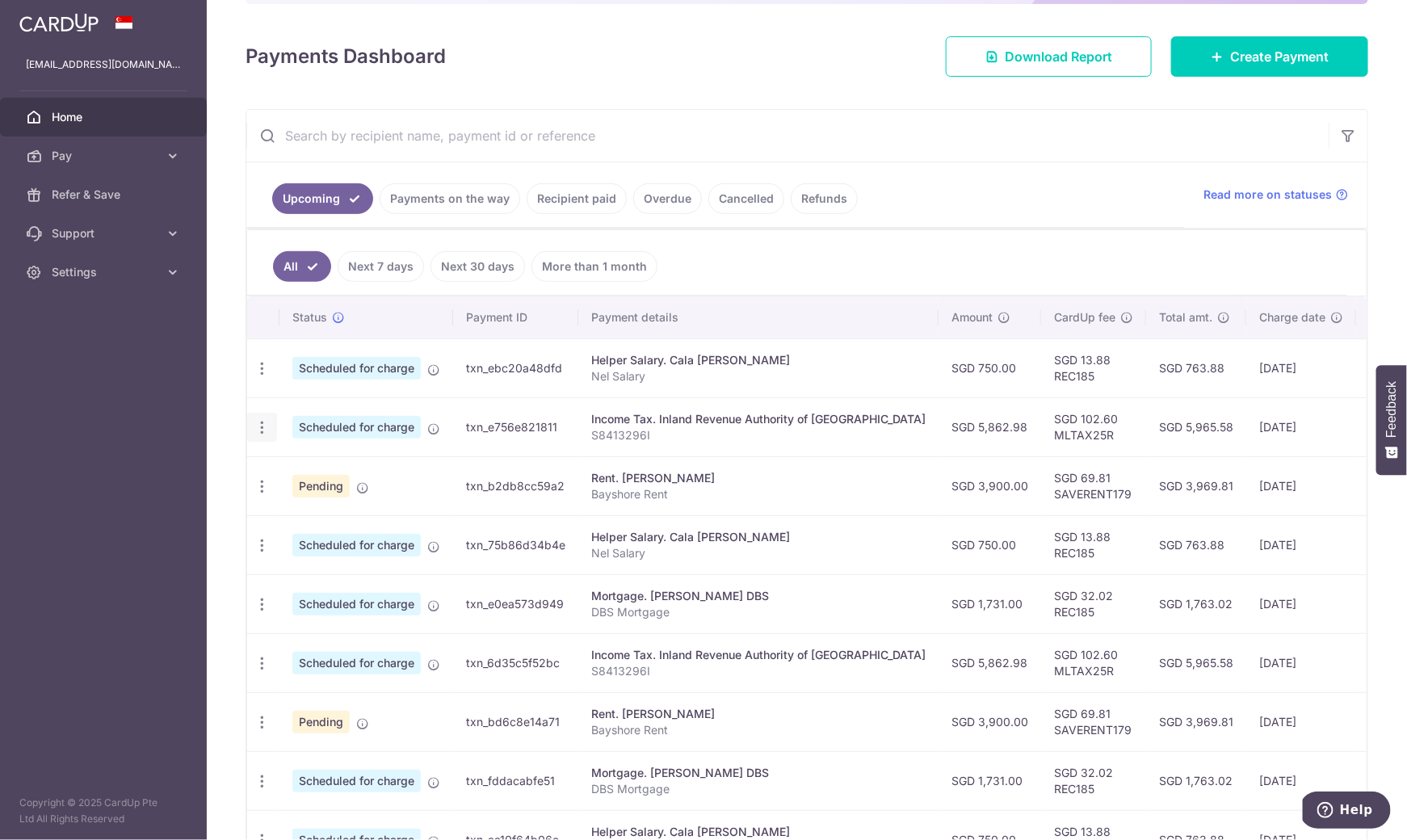
scroll to position [205, 0]
click at [263, 376] on icon "button" at bounding box center [262, 367] width 17 height 17
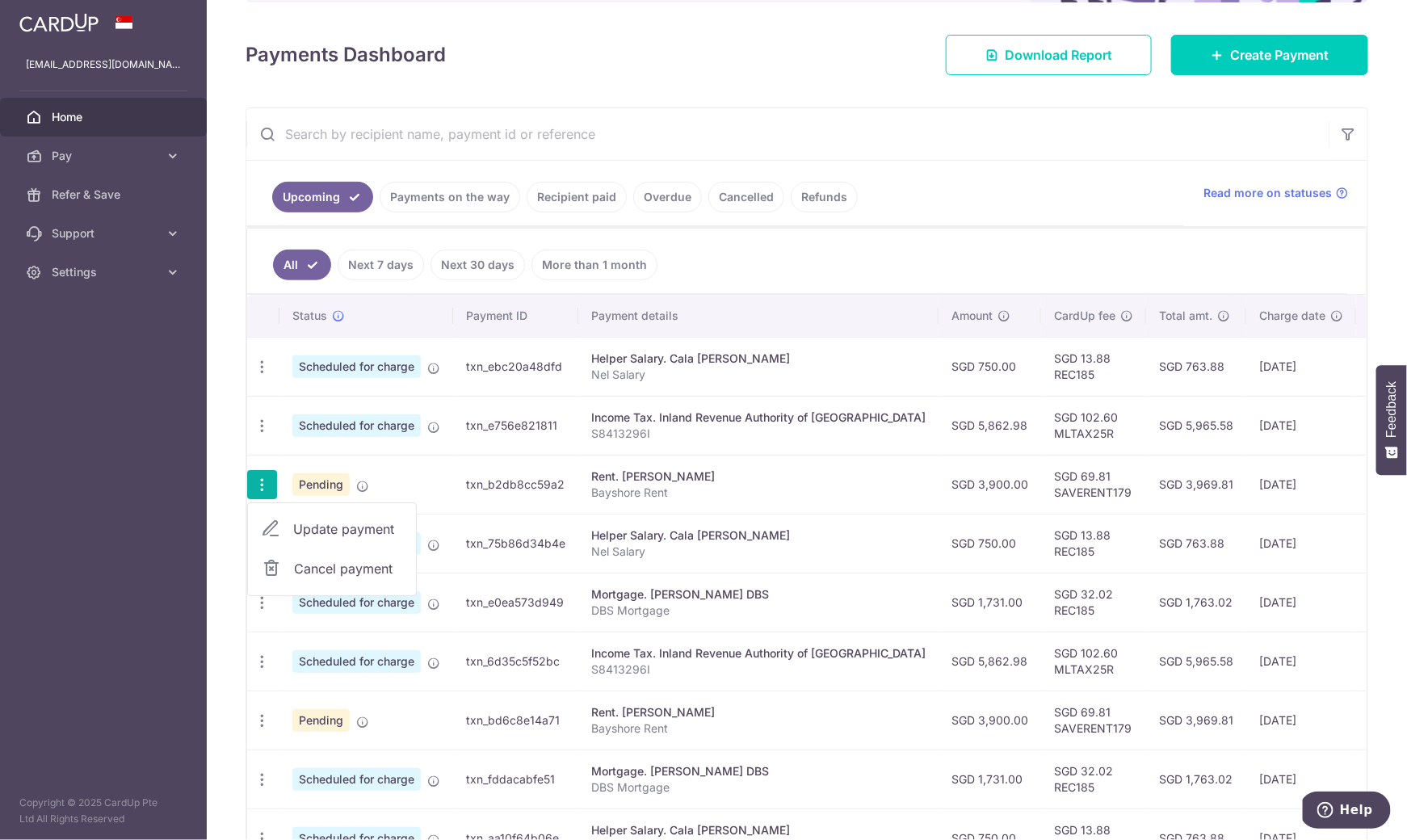
click at [327, 519] on span "Update payment" at bounding box center [348, 529] width 110 height 20
radio input "true"
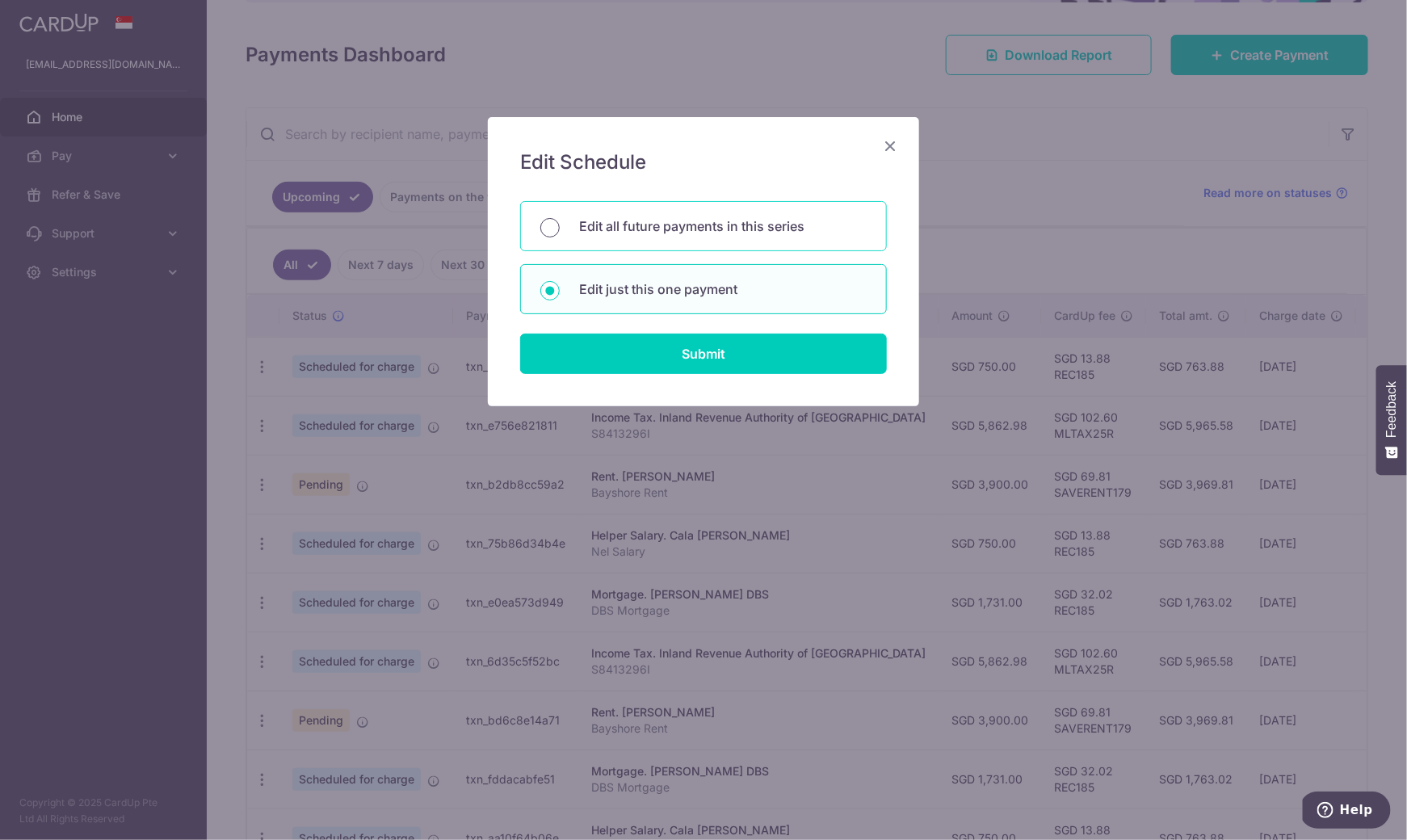
click at [548, 221] on input "Edit all future payments in this series" at bounding box center [550, 228] width 20 height 20
radio input "true"
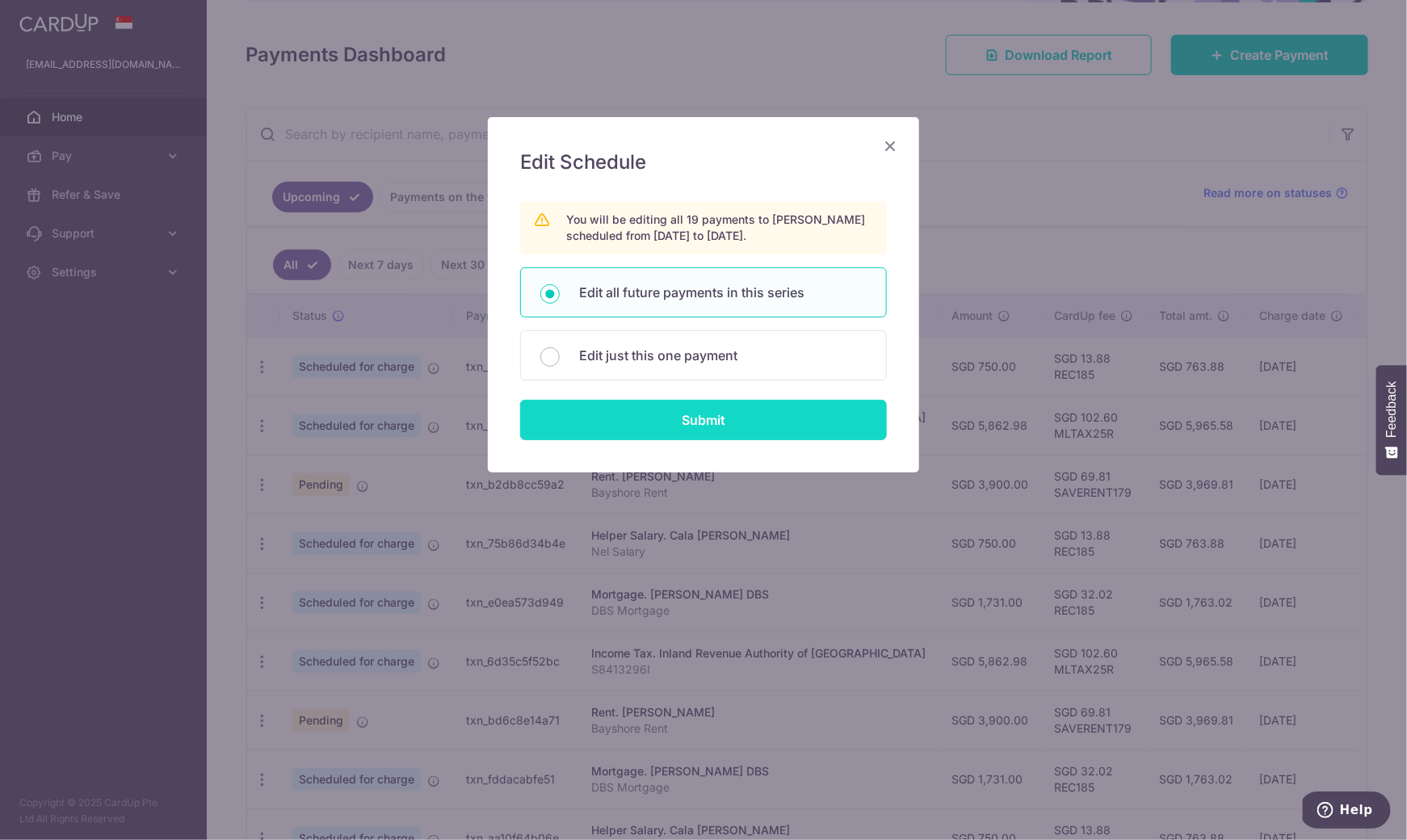
click at [580, 418] on input "Submit" at bounding box center [704, 419] width 367 height 40
radio input "true"
type input "3,900.00"
type input "Bayshore Rent"
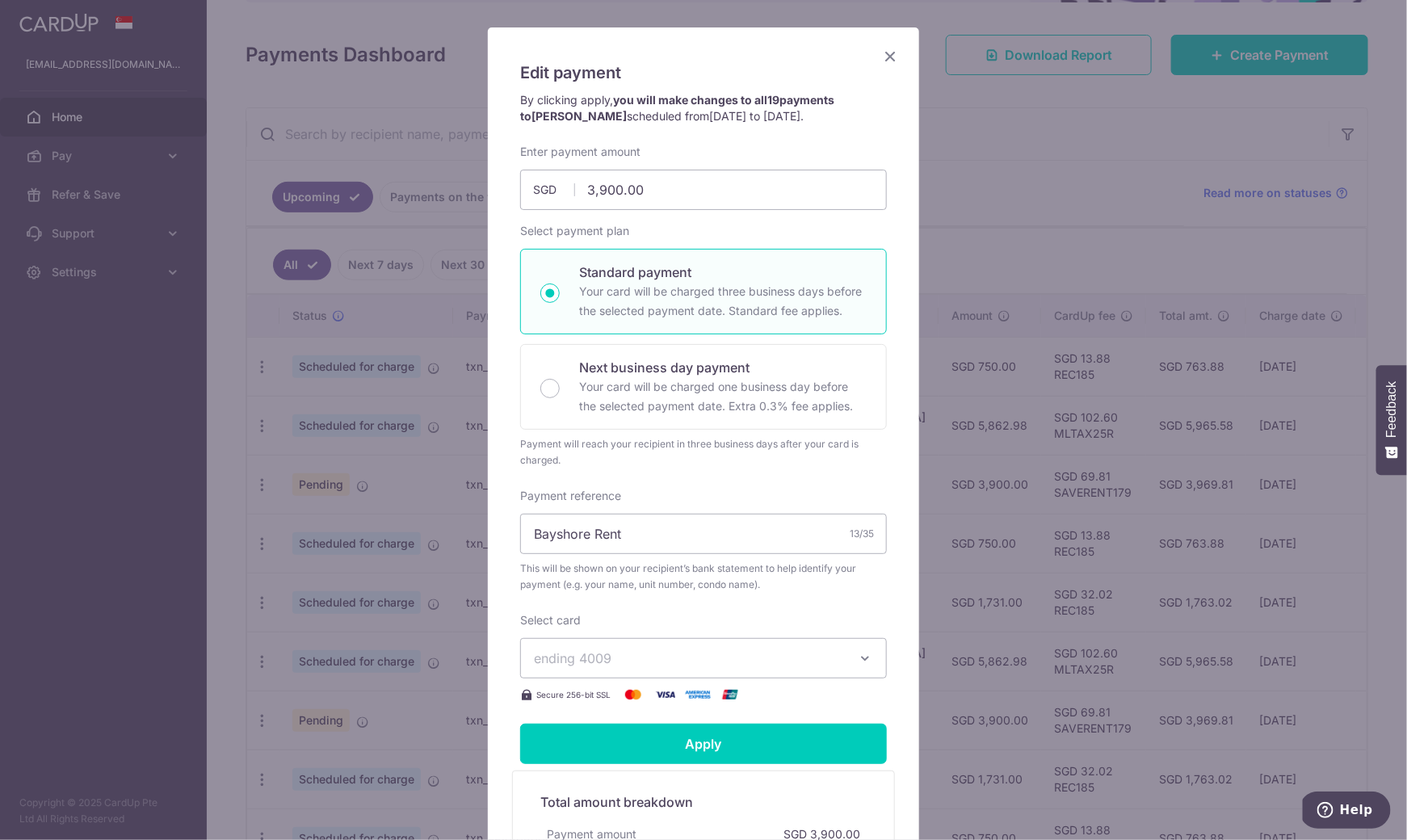
scroll to position [0, 0]
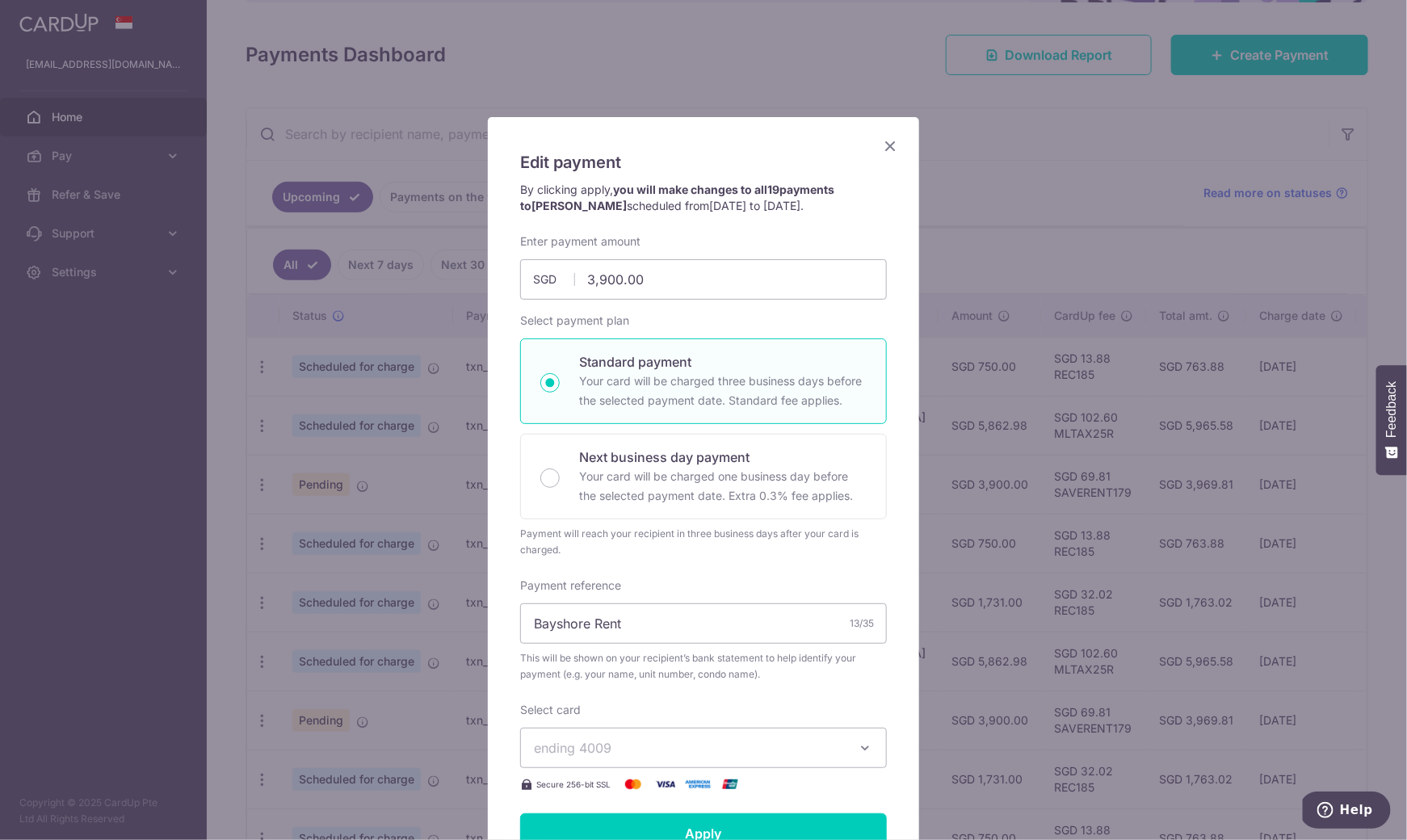
click at [881, 148] on icon "Close" at bounding box center [890, 146] width 20 height 20
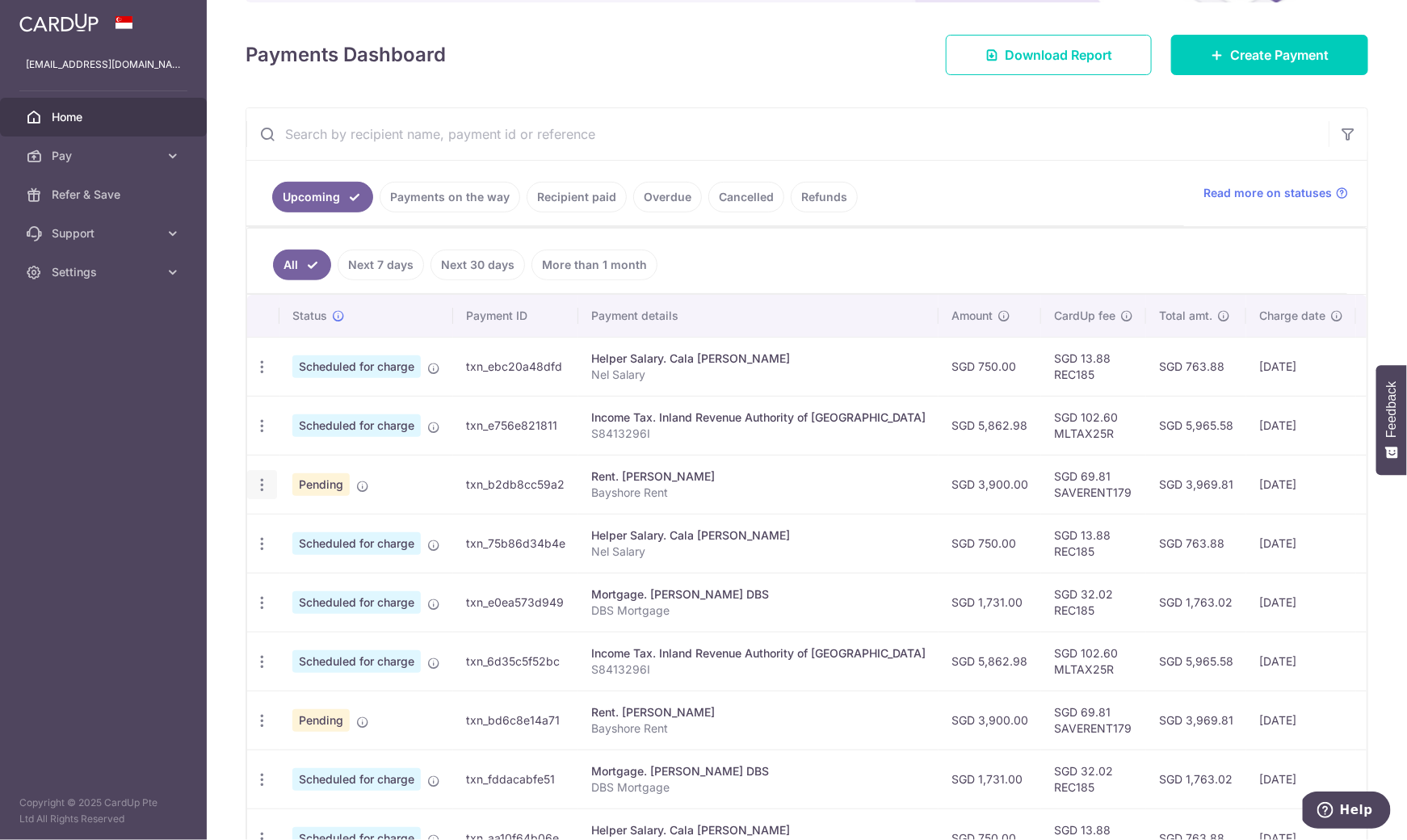
click at [263, 376] on icon "button" at bounding box center [262, 367] width 17 height 17
click at [320, 560] on span "Cancel payment" at bounding box center [348, 568] width 108 height 20
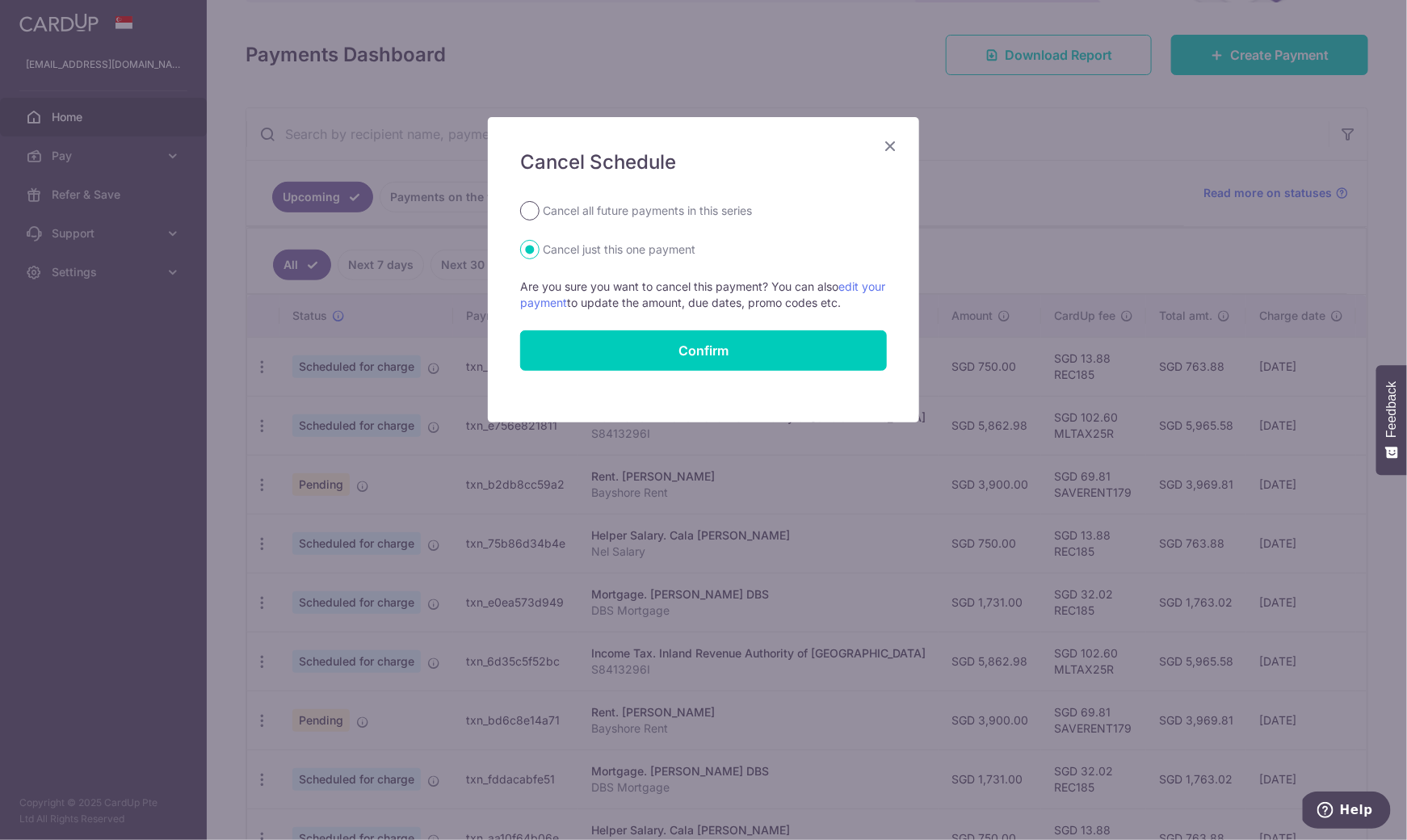
click at [532, 205] on input "Cancel all future payments in this series" at bounding box center [530, 211] width 20 height 20
radio input "true"
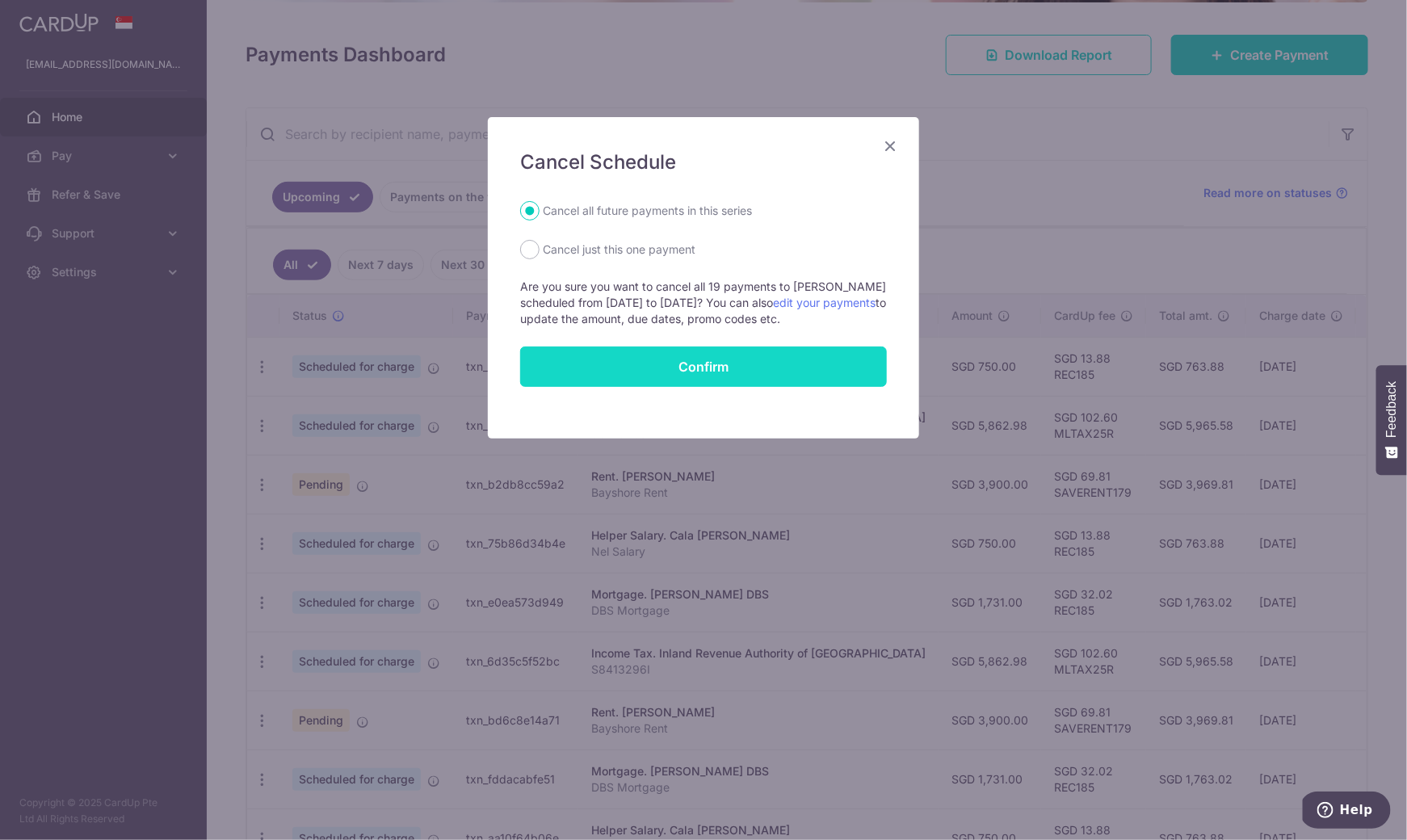
click at [613, 364] on button "Confirm" at bounding box center [704, 366] width 367 height 40
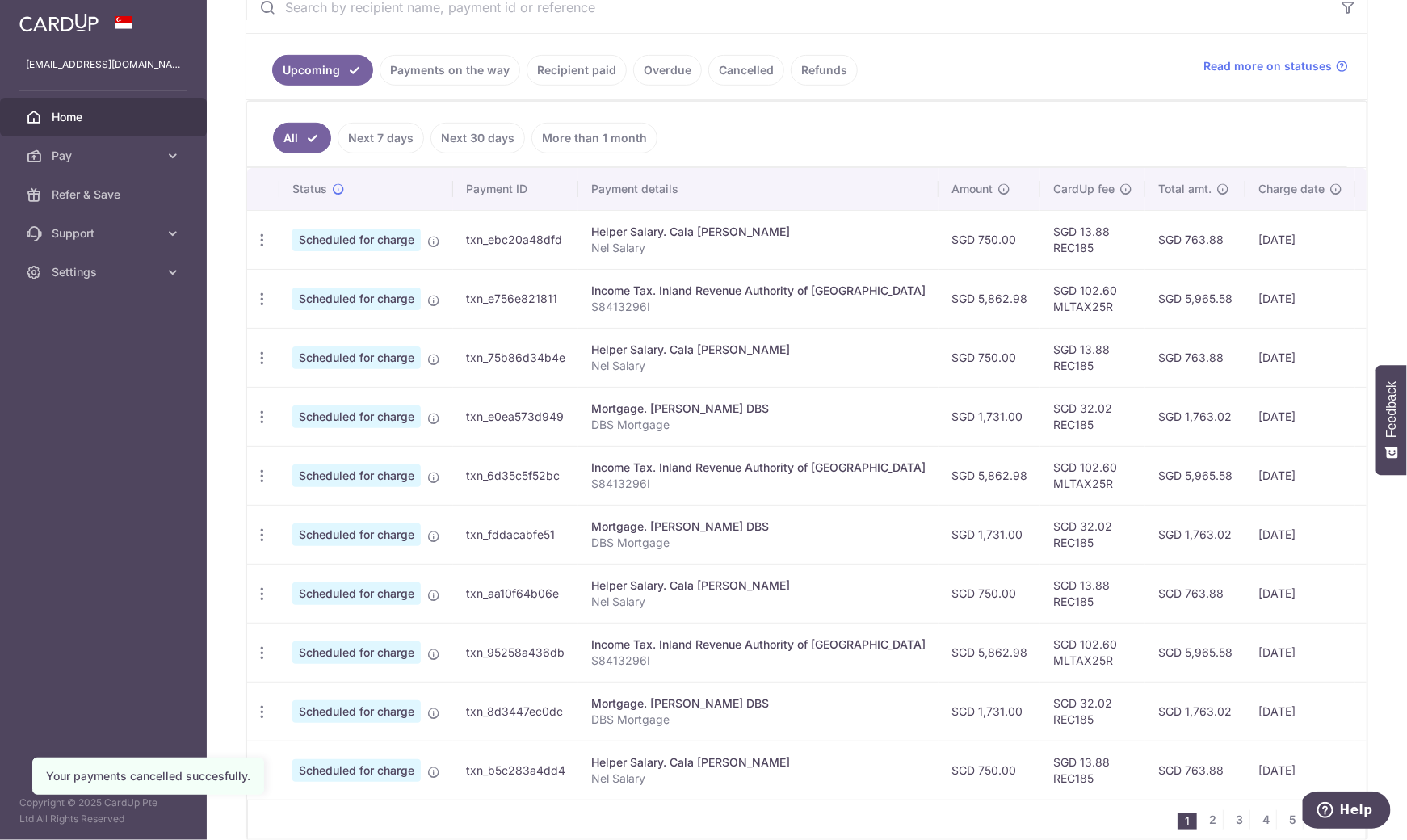
scroll to position [400, 0]
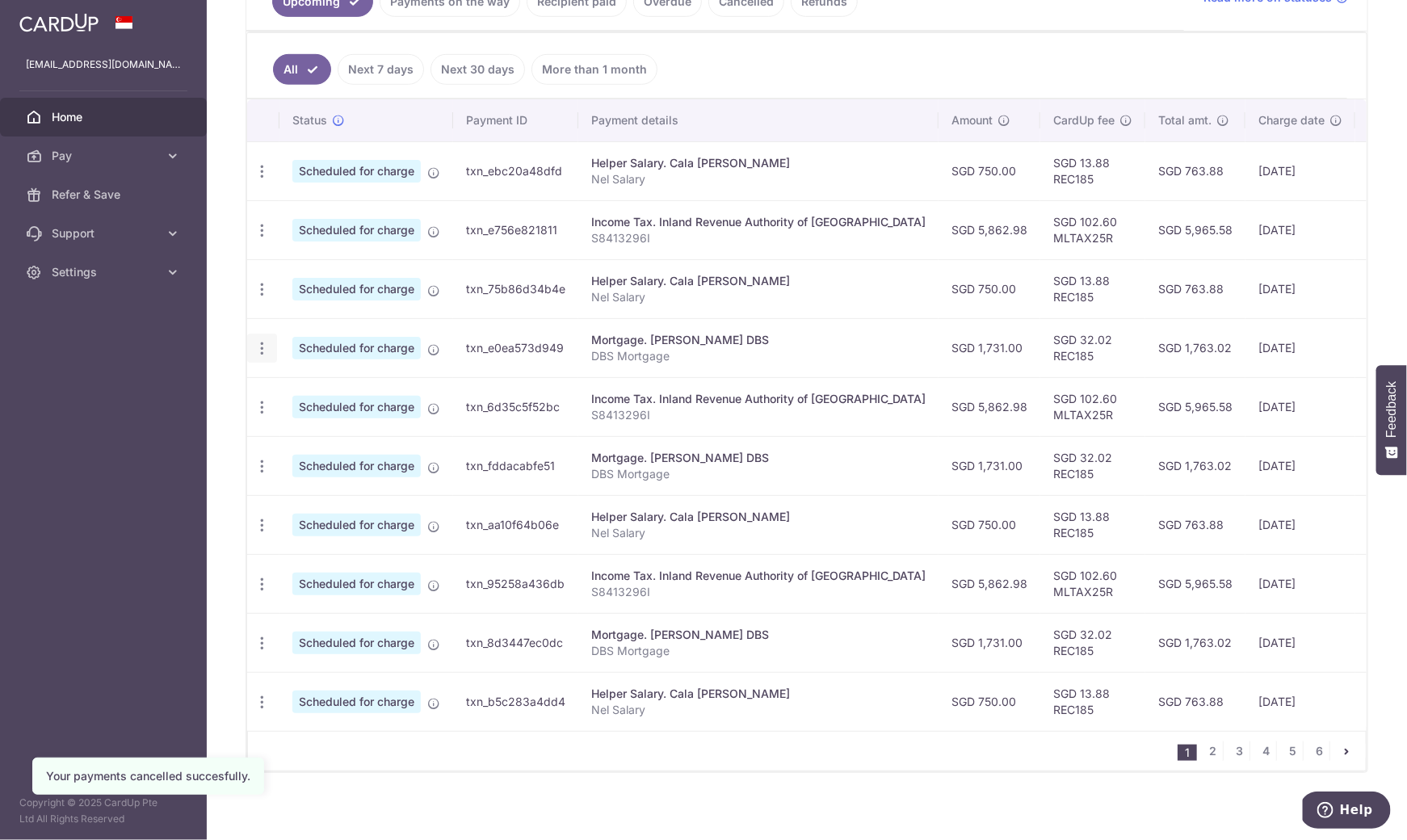
click at [263, 180] on icon "button" at bounding box center [262, 171] width 17 height 17
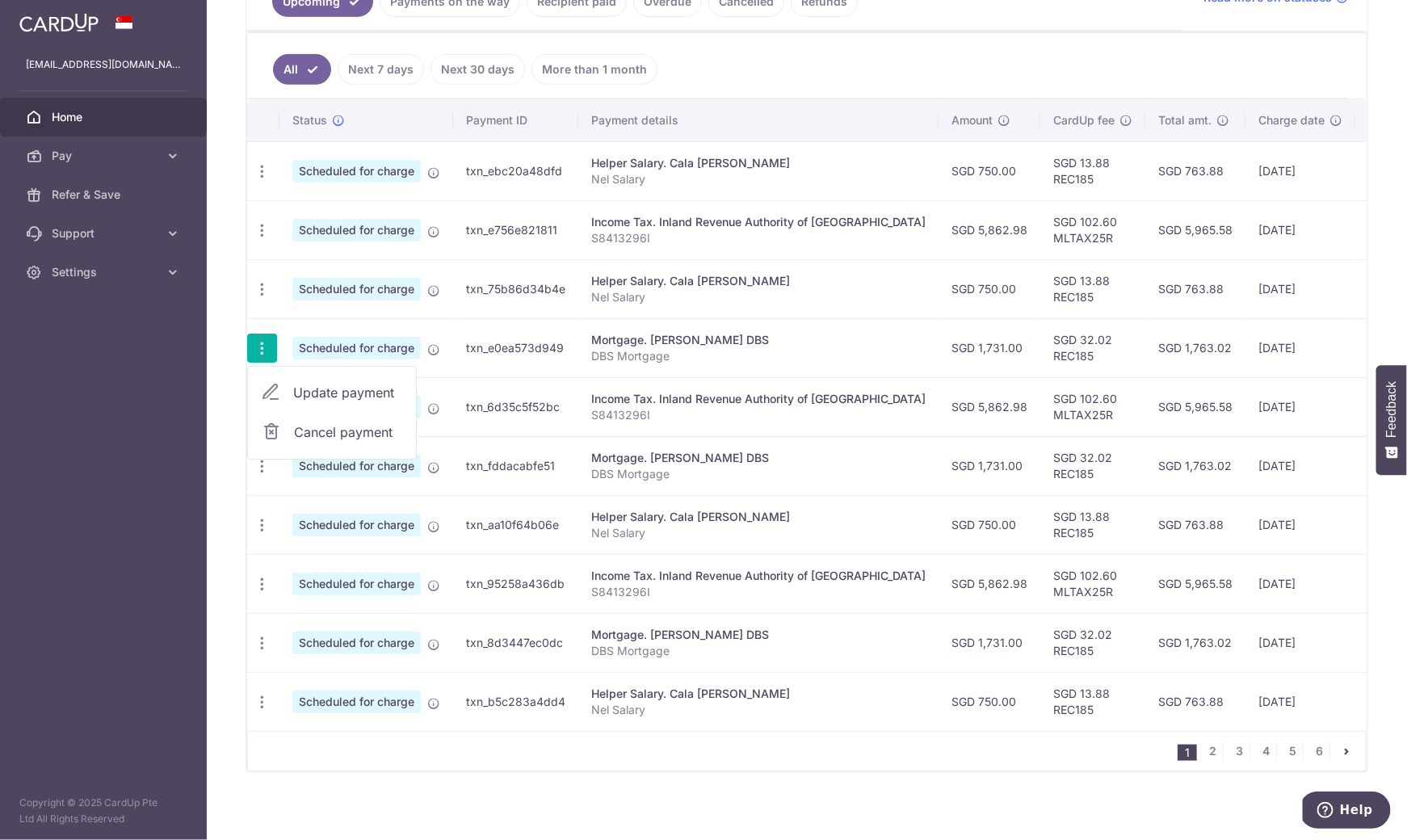
click at [320, 387] on span "Update payment" at bounding box center [348, 392] width 110 height 20
radio input "true"
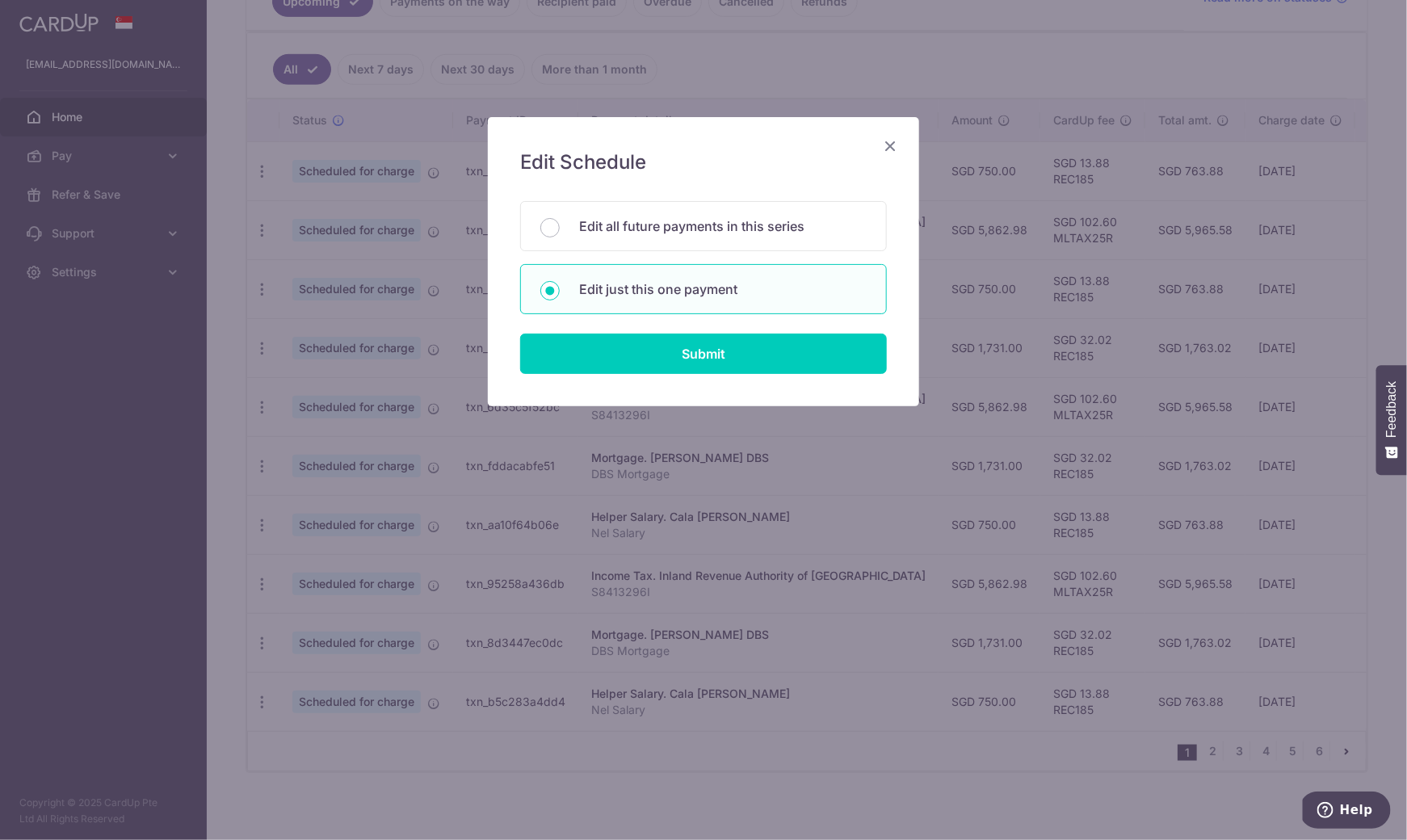
click at [888, 146] on icon "Close" at bounding box center [890, 146] width 20 height 20
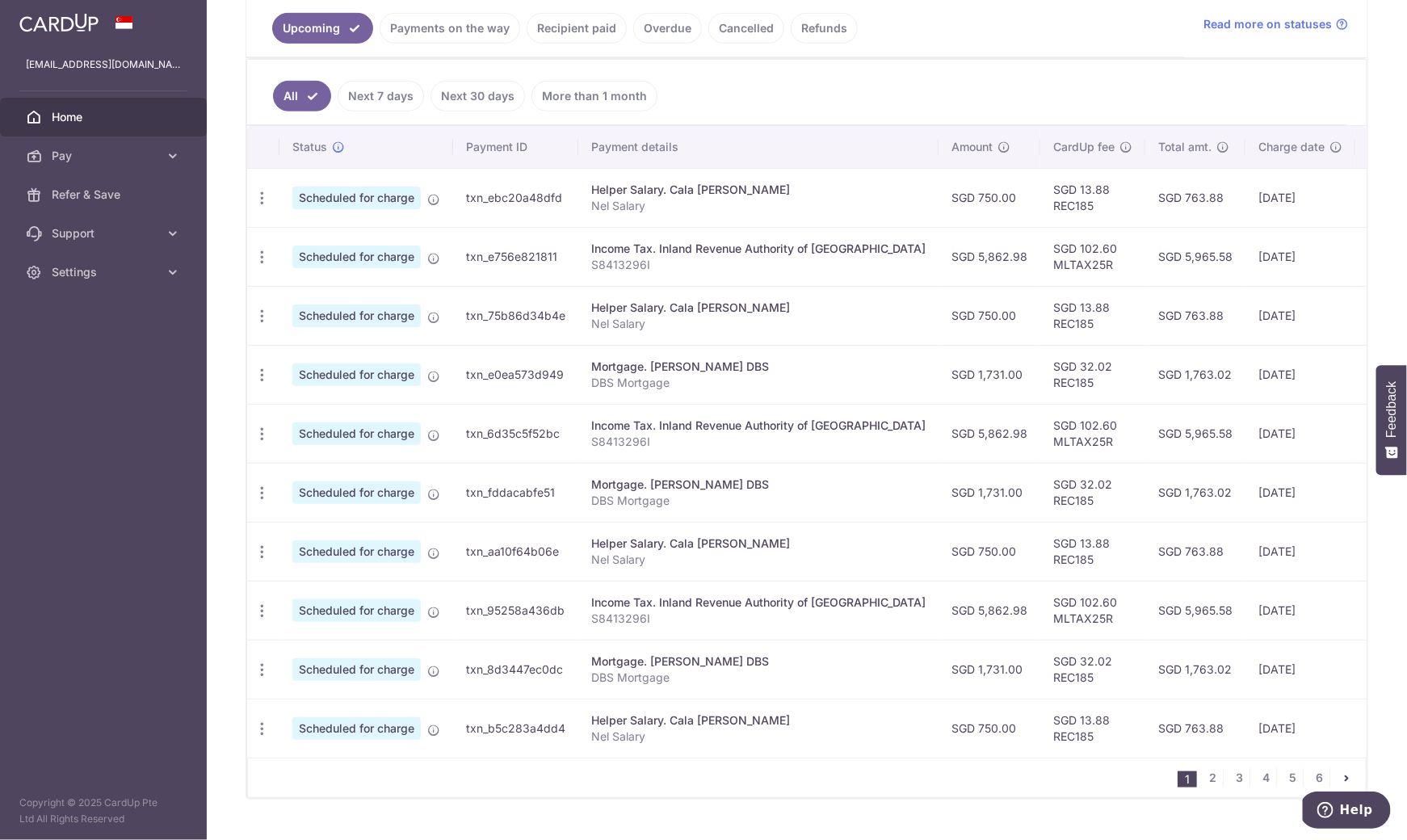
scroll to position [368, 0]
